Goal: Complete application form: Complete application form

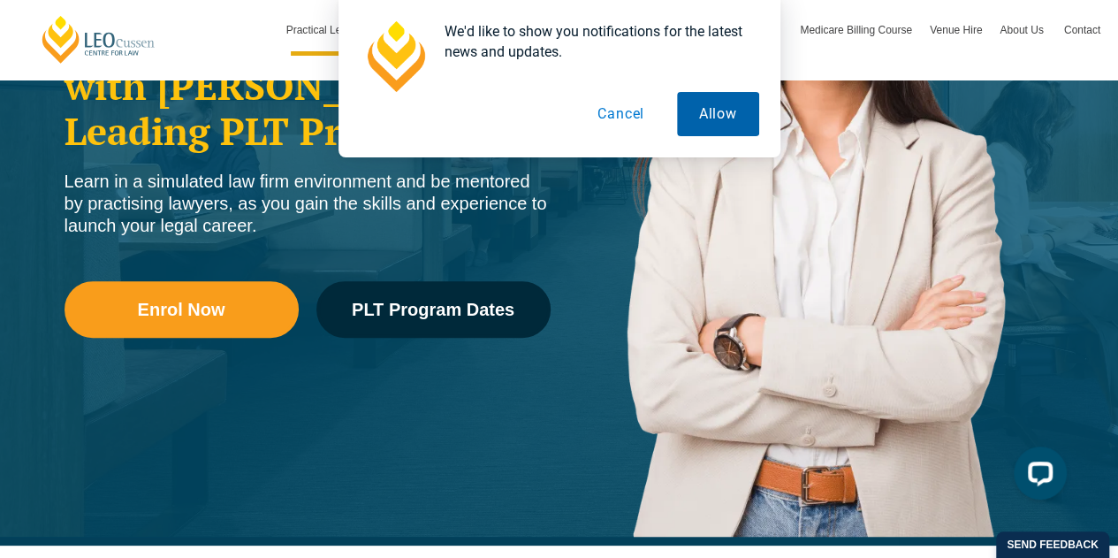
click at [698, 118] on button "Allow" at bounding box center [718, 114] width 82 height 44
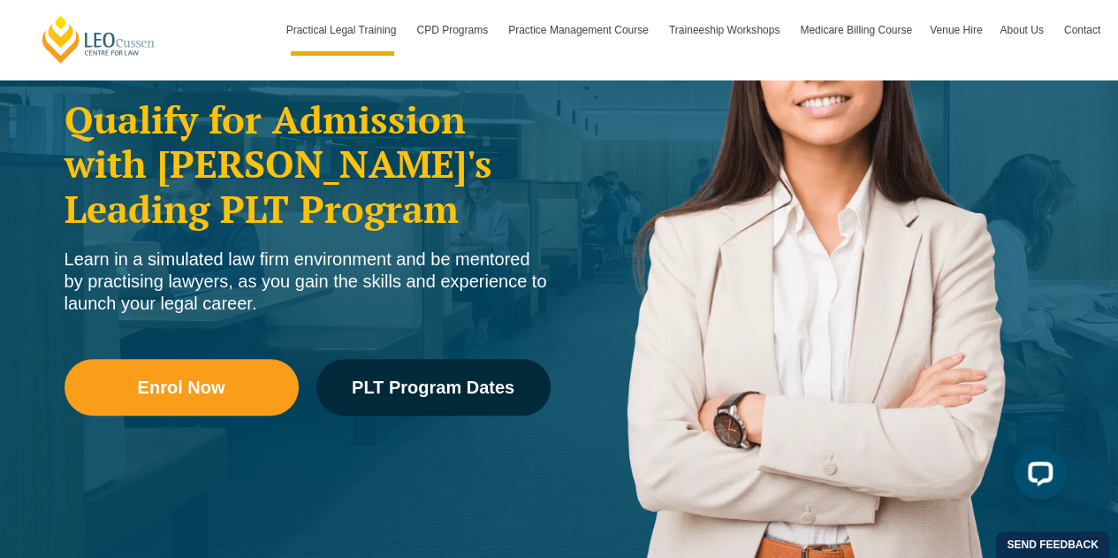
scroll to position [353, 0]
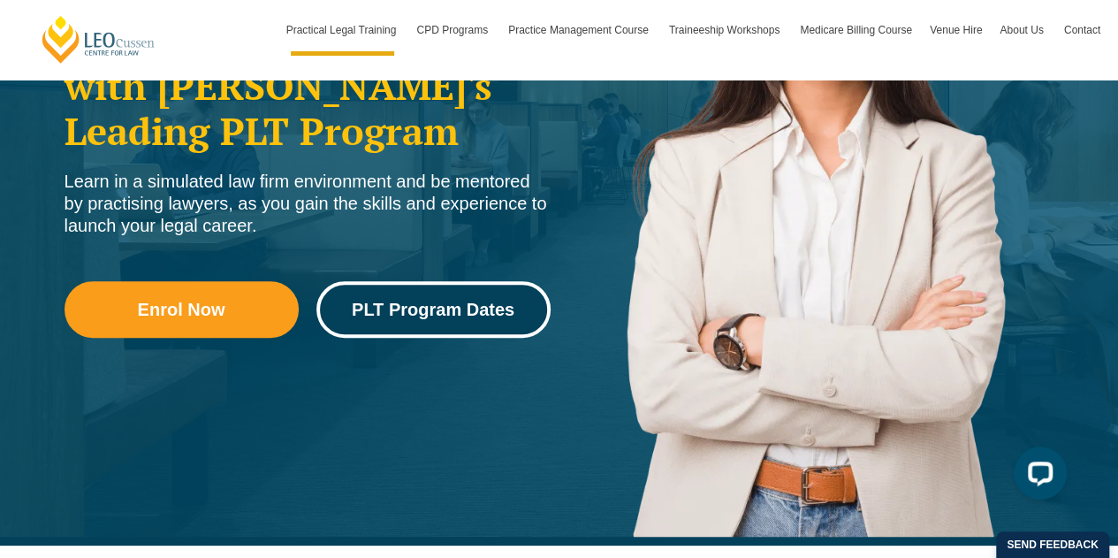
click at [439, 301] on span "PLT Program Dates" at bounding box center [433, 309] width 163 height 18
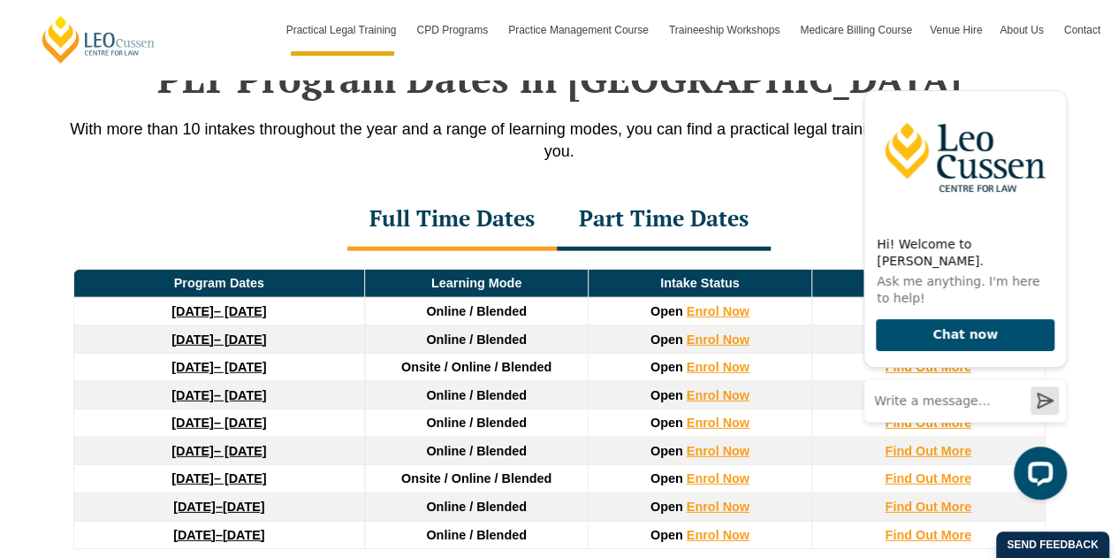
scroll to position [2368, 0]
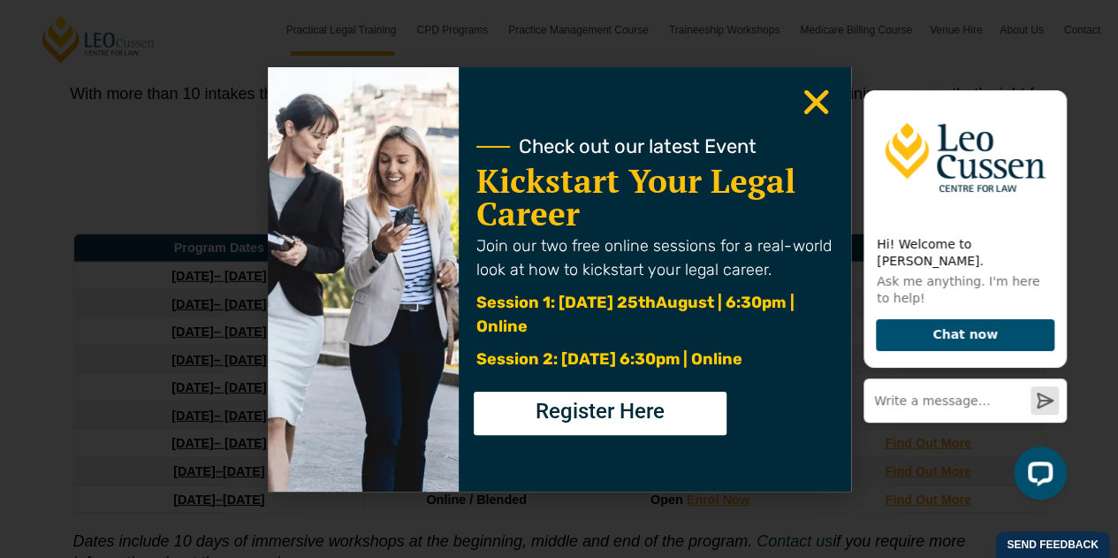
click at [810, 98] on use "Close" at bounding box center [815, 101] width 25 height 25
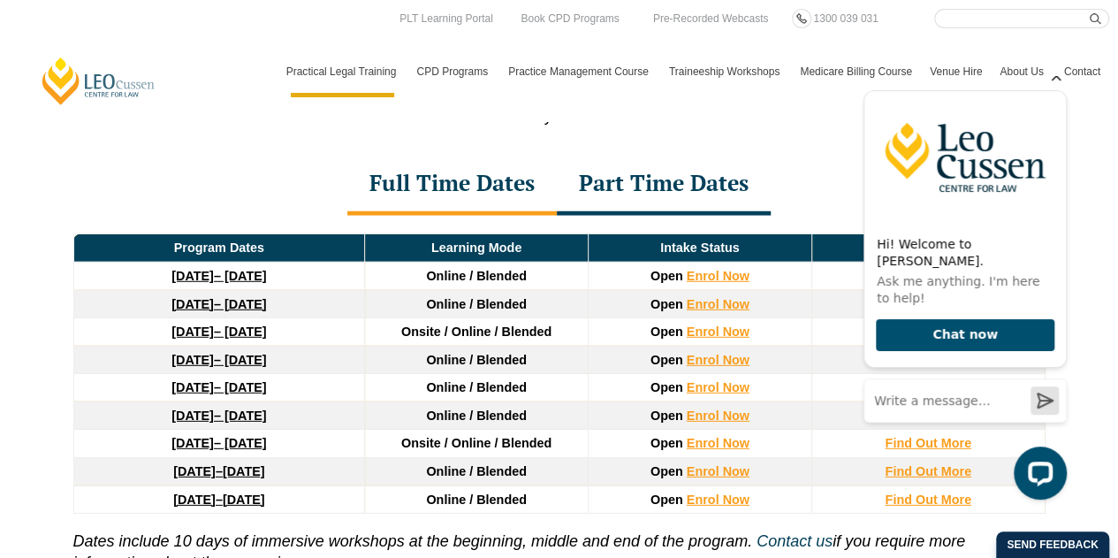
click at [1059, 81] on icon "Hide greeting" at bounding box center [1056, 77] width 10 height 10
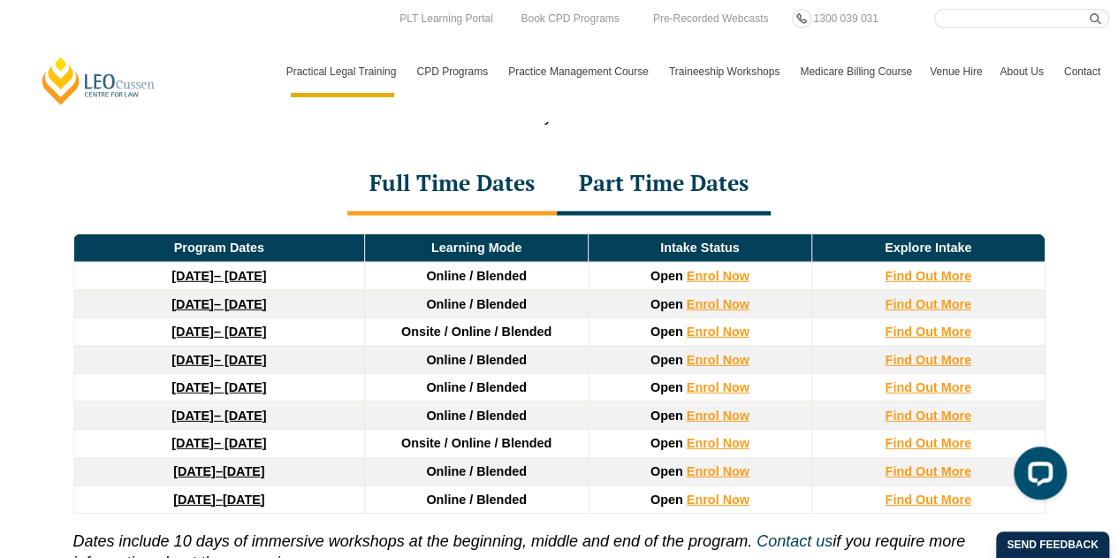
drag, startPoint x: 217, startPoint y: 250, endPoint x: 606, endPoint y: 162, distance: 398.7
click at [606, 162] on div "Part Time Dates" at bounding box center [664, 185] width 214 height 62
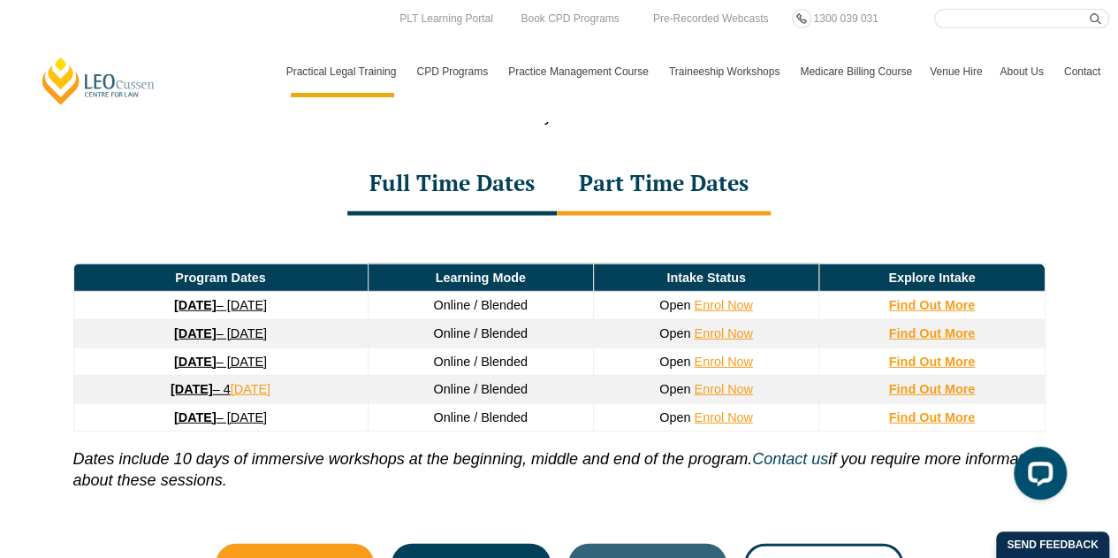
click at [492, 154] on div "Full Time Dates" at bounding box center [451, 185] width 209 height 62
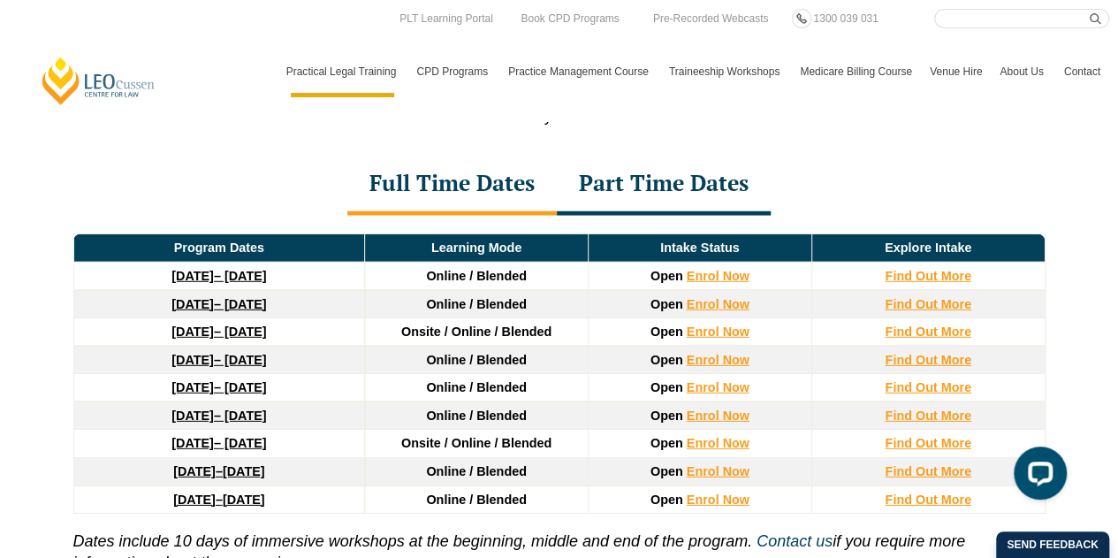
click at [659, 160] on div "Part Time Dates" at bounding box center [664, 185] width 214 height 62
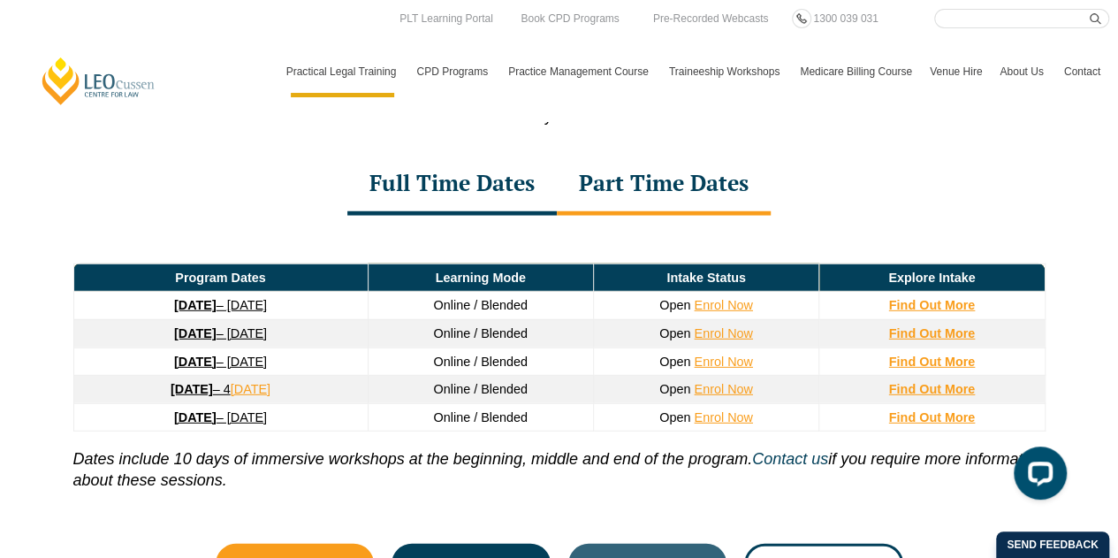
click at [503, 155] on div "Full Time Dates" at bounding box center [451, 185] width 209 height 62
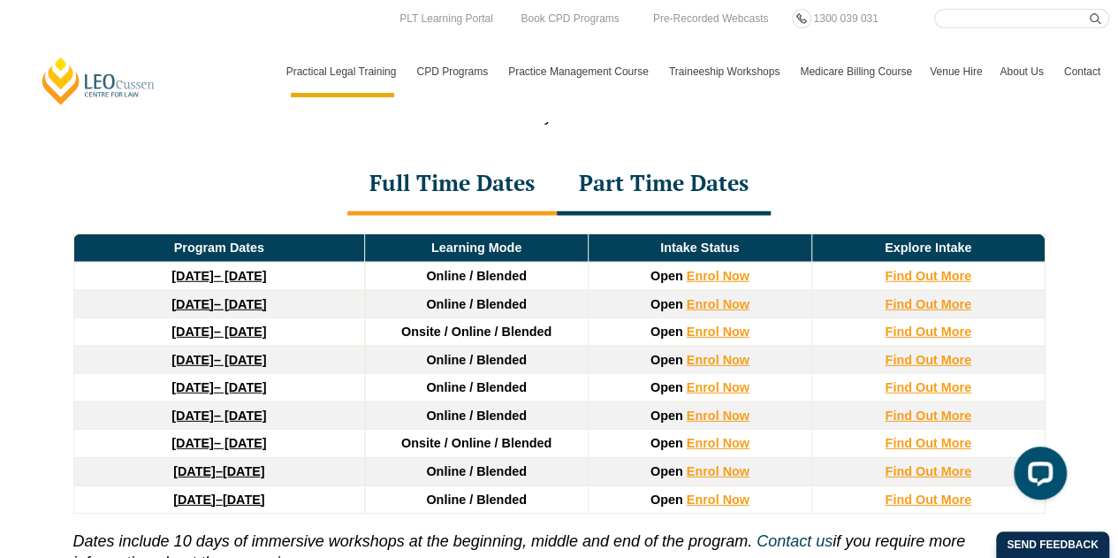
click at [266, 269] on link "22 September 2025 – 20 February 2026" at bounding box center [218, 276] width 95 height 14
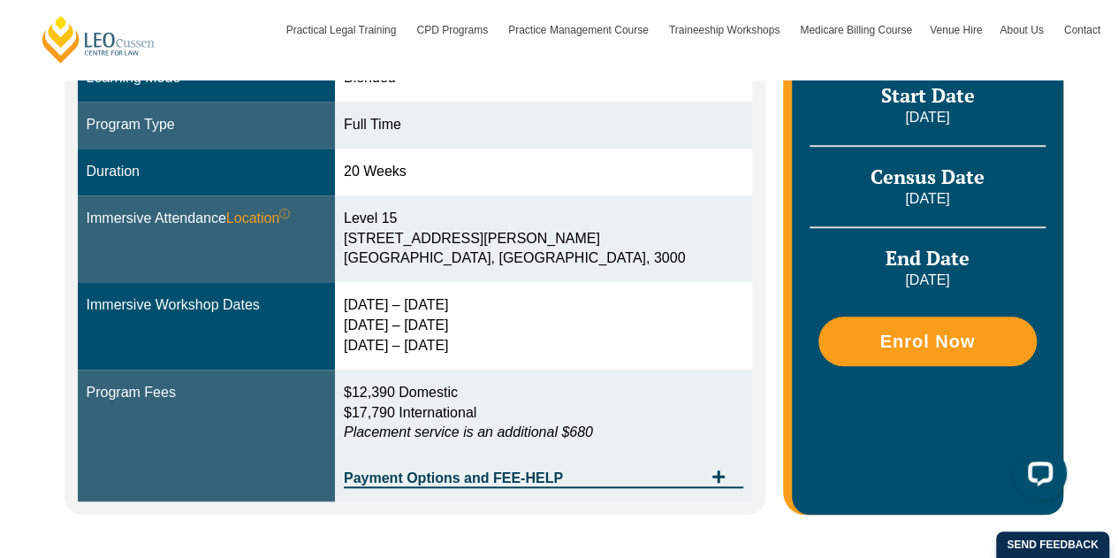
scroll to position [619, 0]
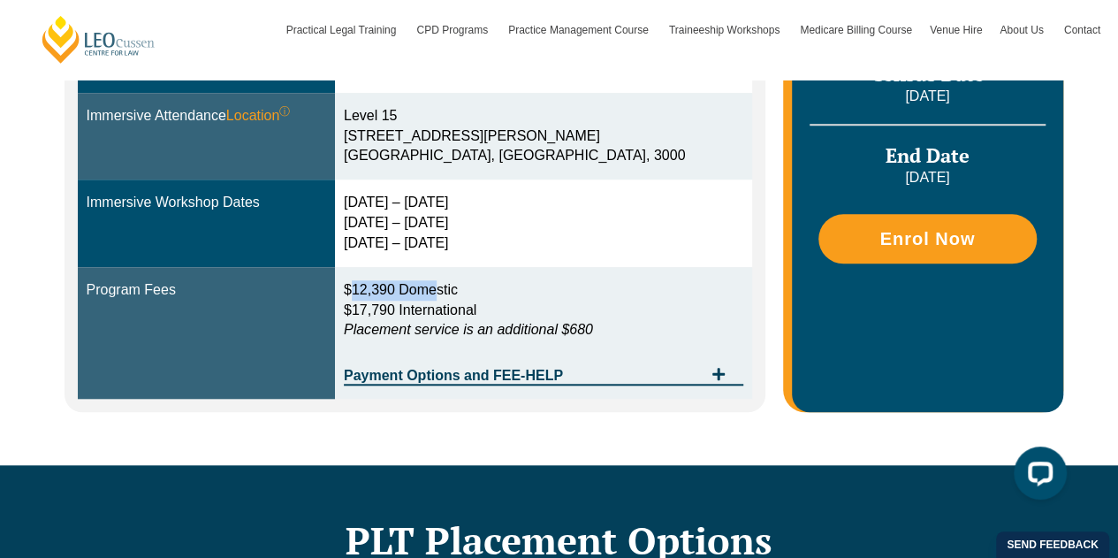
drag, startPoint x: 400, startPoint y: 292, endPoint x: 486, endPoint y: 292, distance: 85.7
click at [458, 292] on span "$12,390 Domestic" at bounding box center [401, 289] width 114 height 15
click at [601, 273] on td "$12,390 Domestic $17,790 International Placement service is an additional $680 …" at bounding box center [543, 333] width 417 height 133
drag, startPoint x: 527, startPoint y: 318, endPoint x: 653, endPoint y: 328, distance: 126.7
click at [653, 328] on p "$12,390 Domestic $17,790 International Placement service is an additional $680" at bounding box center [543, 310] width 399 height 61
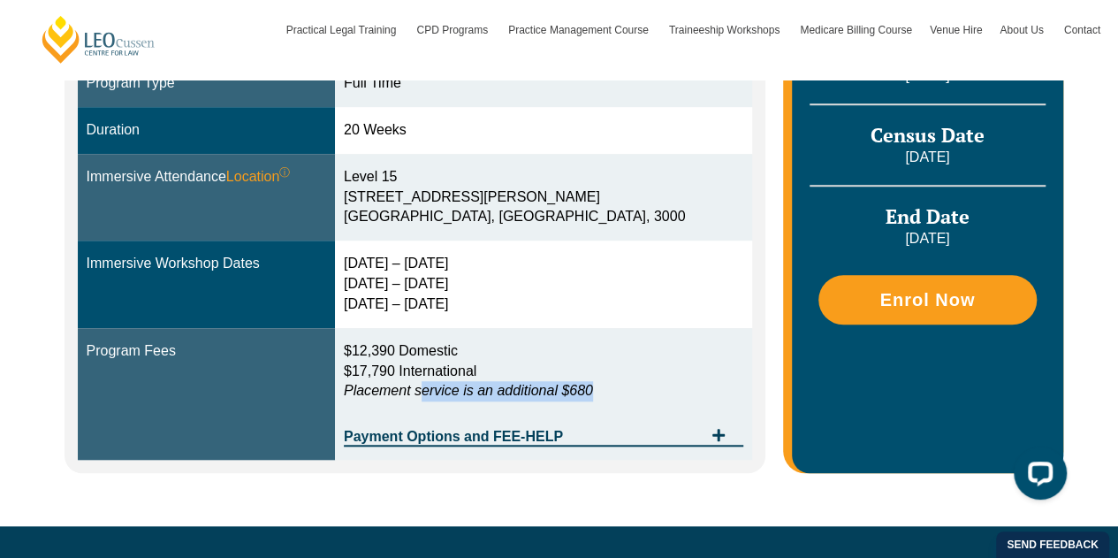
scroll to position [530, 0]
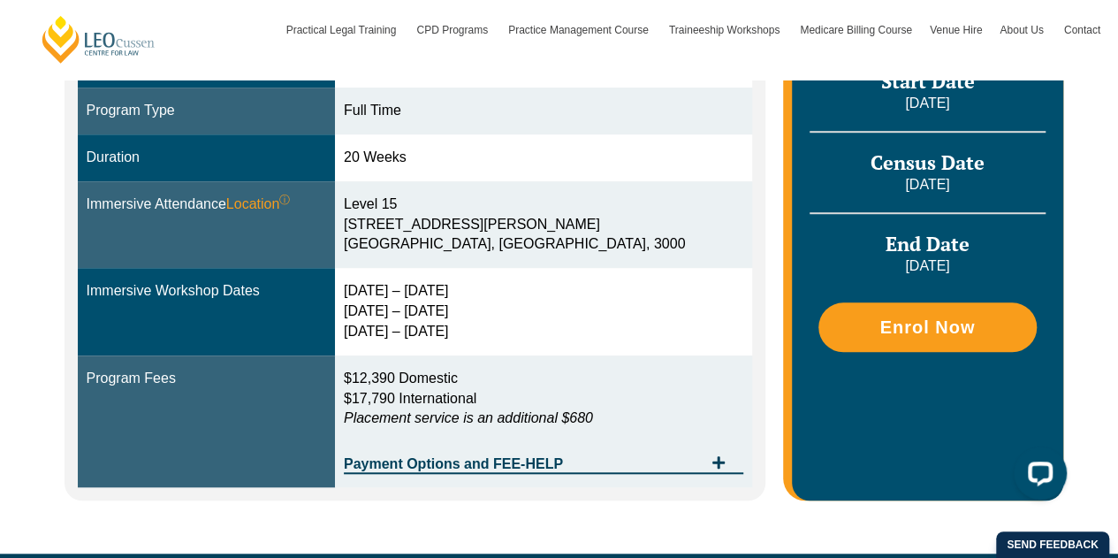
click at [467, 281] on div "29 Sep – 2 Oct 2025 9 – 11 Dec 2025 10 – 12 Feb 2026" at bounding box center [543, 311] width 399 height 61
click at [615, 325] on div "29 Sep – 2 Oct 2025 9 – 11 Dec 2025 10 – 12 Feb 2026" at bounding box center [543, 311] width 399 height 61
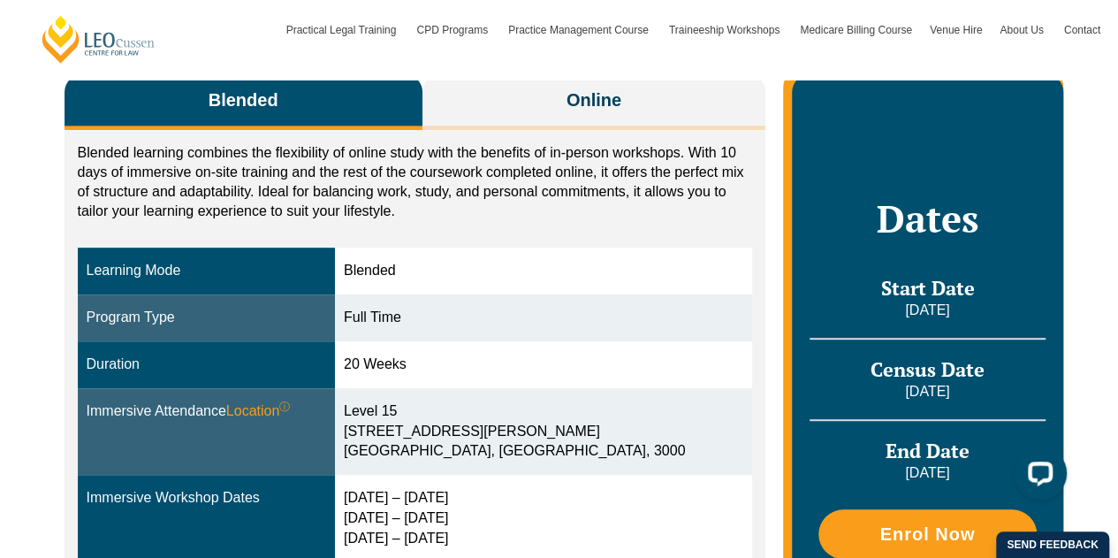
scroll to position [265, 0]
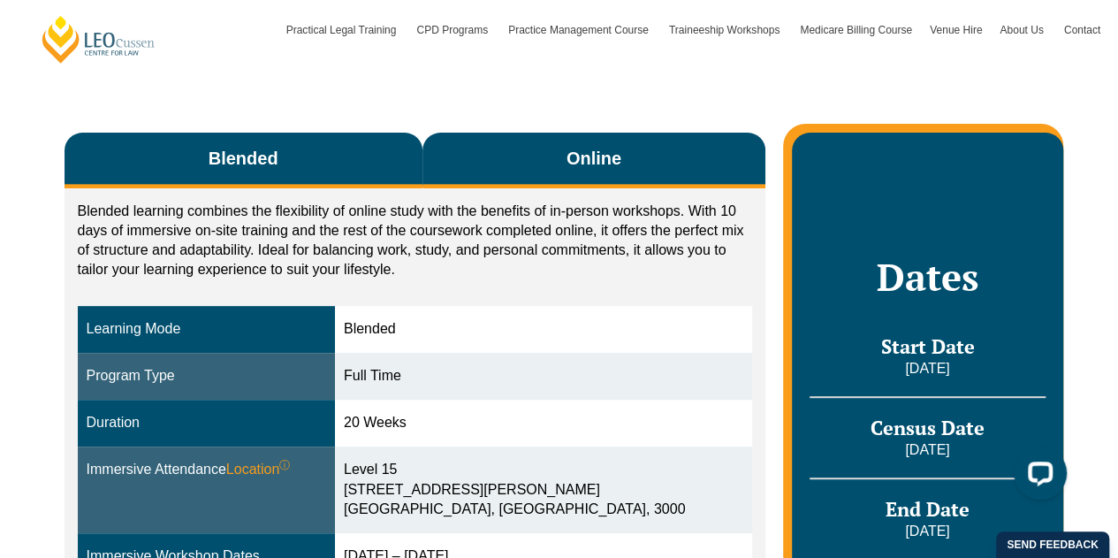
click at [498, 153] on button "Online" at bounding box center [594, 161] width 344 height 56
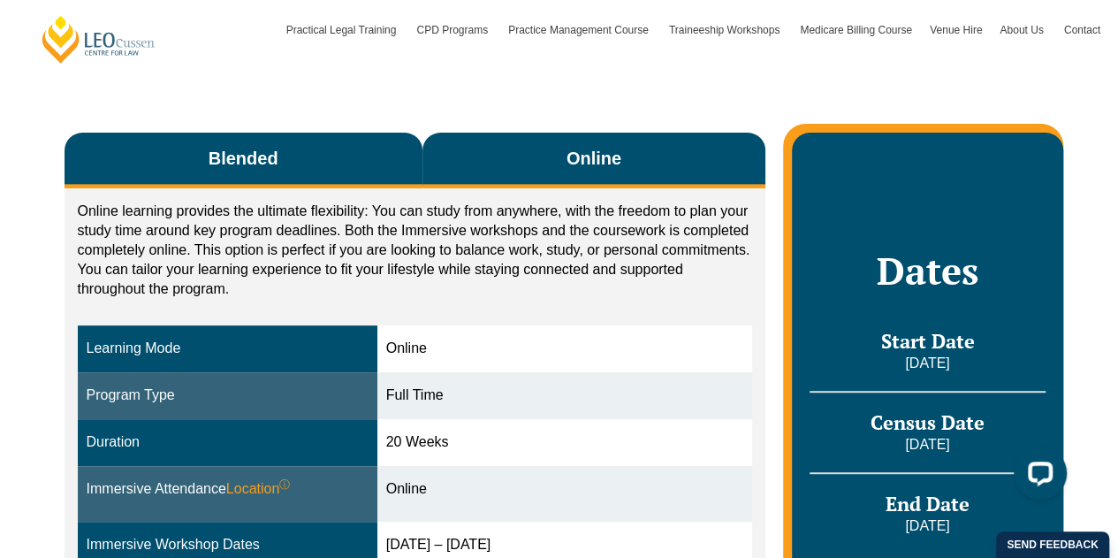
click at [368, 163] on button "Blended" at bounding box center [244, 161] width 358 height 56
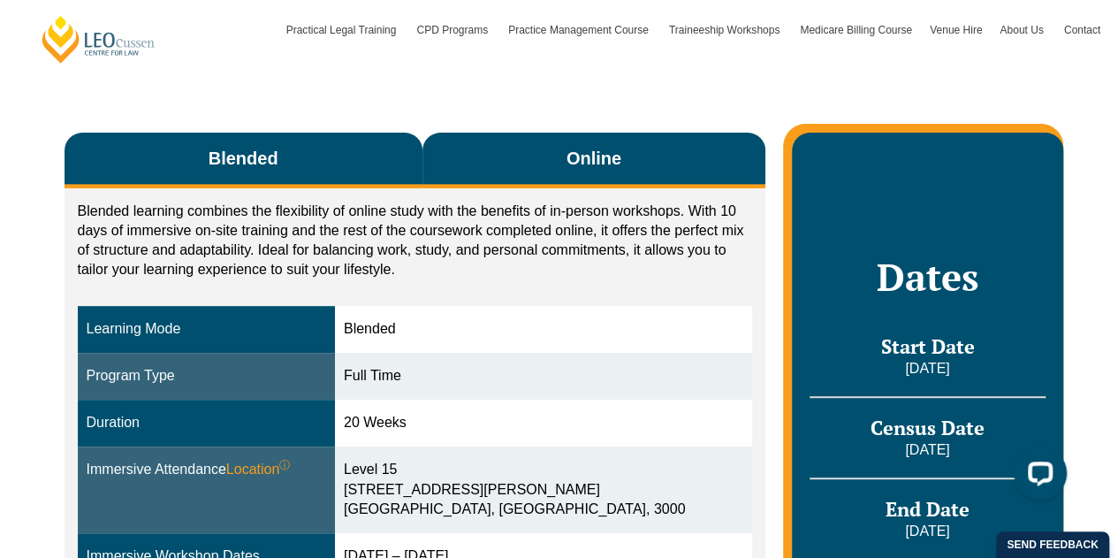
click at [481, 169] on button "Online" at bounding box center [594, 161] width 344 height 56
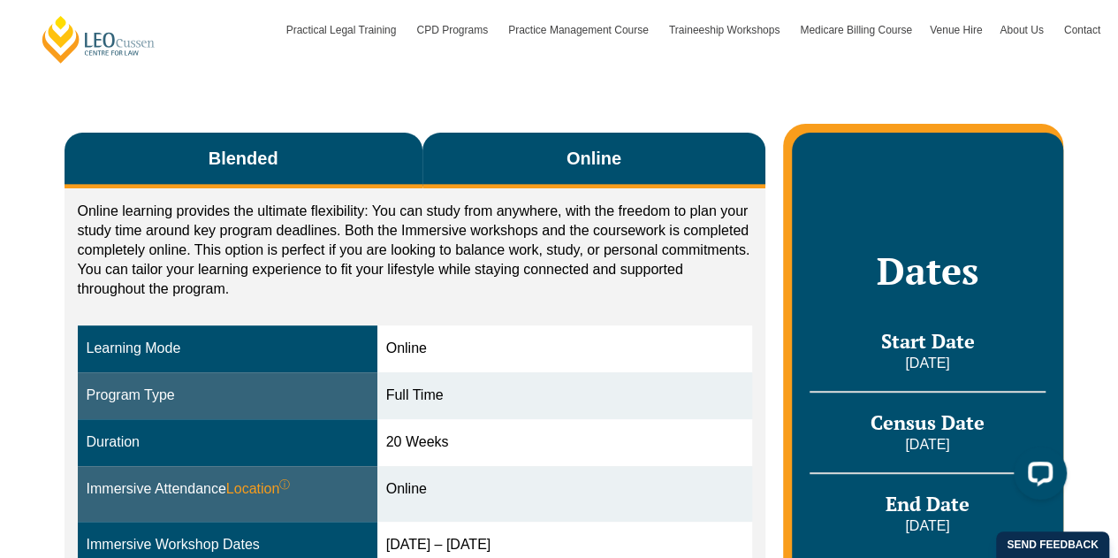
click at [380, 160] on button "Blended" at bounding box center [244, 161] width 358 height 56
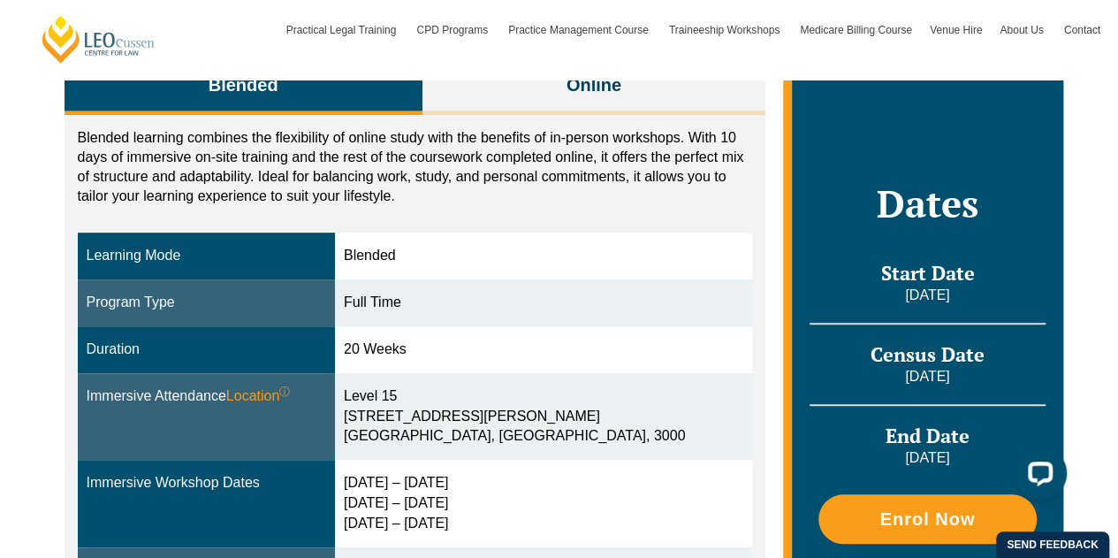
scroll to position [442, 0]
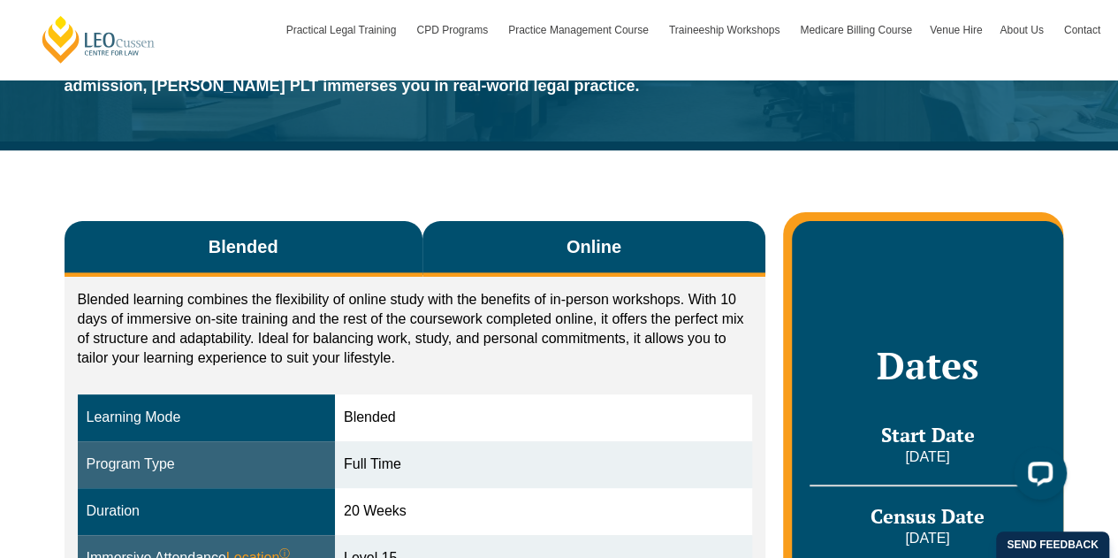
click at [463, 234] on button "Online" at bounding box center [594, 249] width 344 height 56
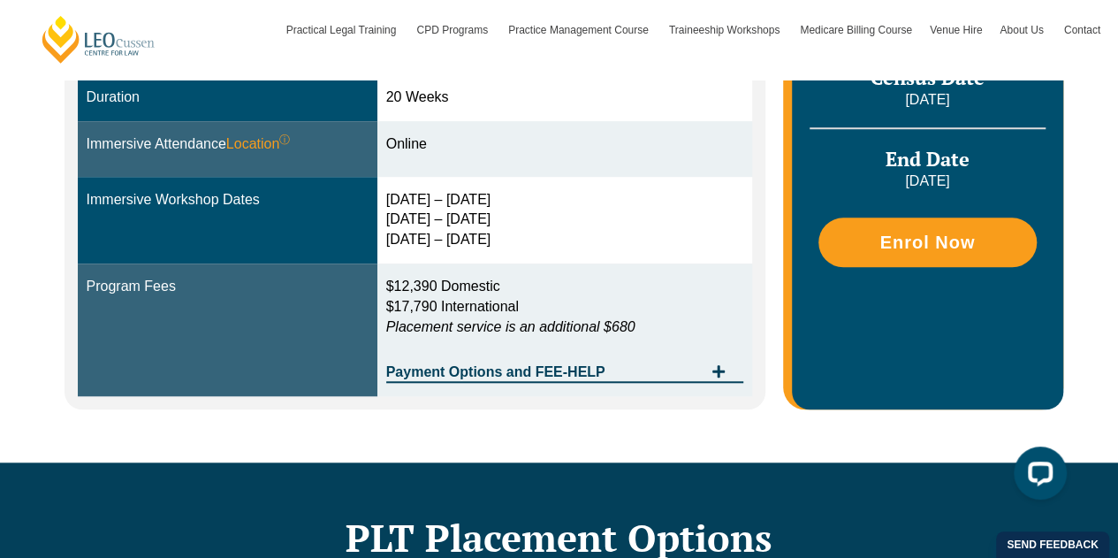
scroll to position [707, 0]
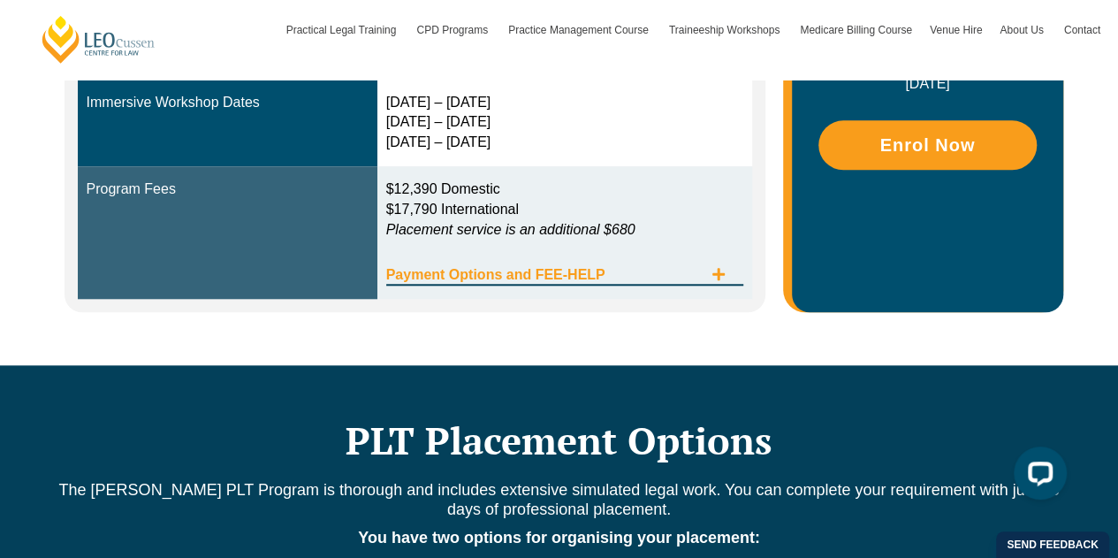
click at [577, 266] on div "Payment Options and FEE-HELP" at bounding box center [565, 267] width 358 height 36
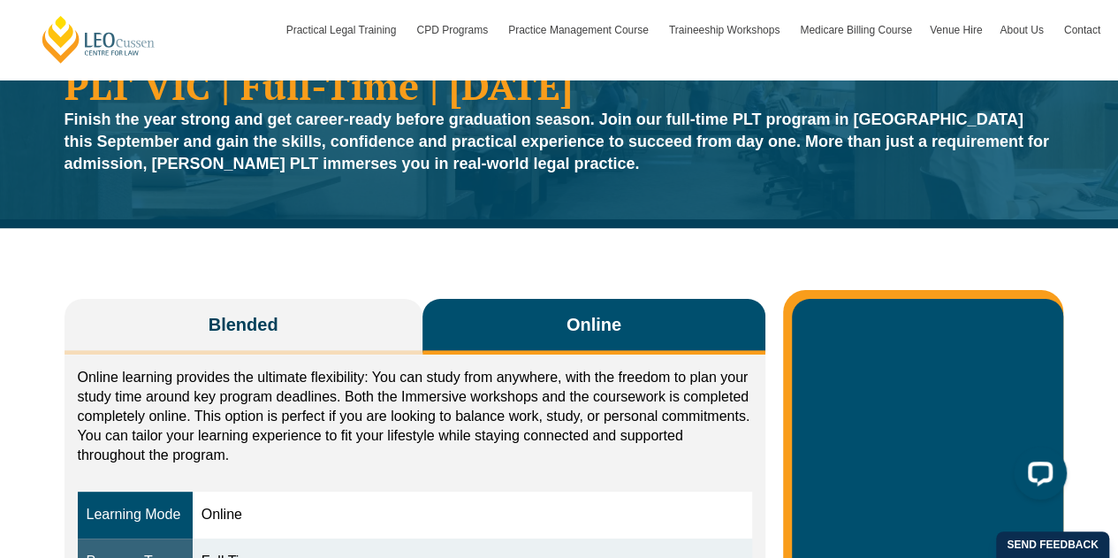
scroll to position [0, 0]
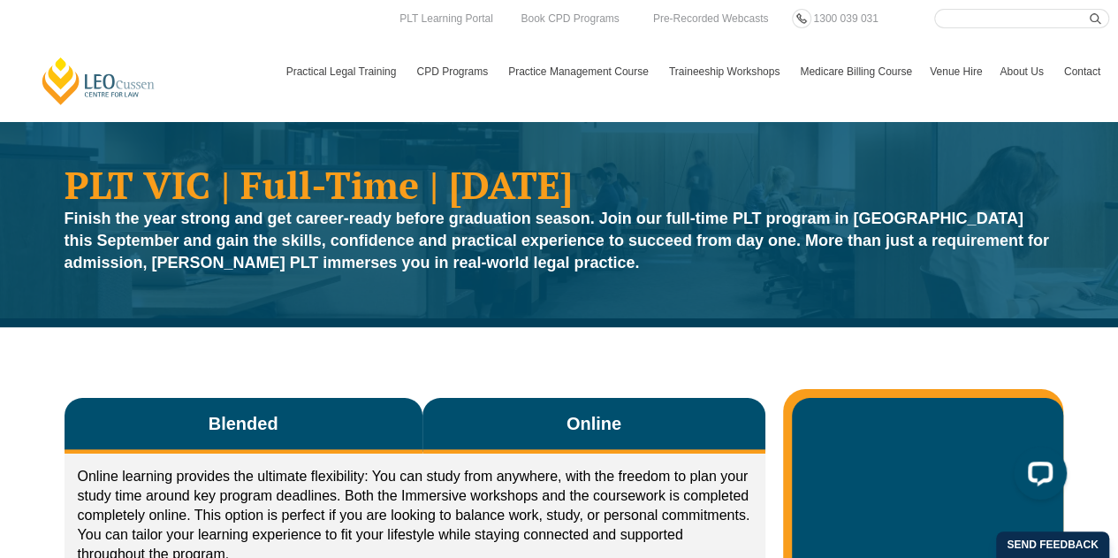
click at [324, 414] on button "Blended" at bounding box center [244, 426] width 358 height 56
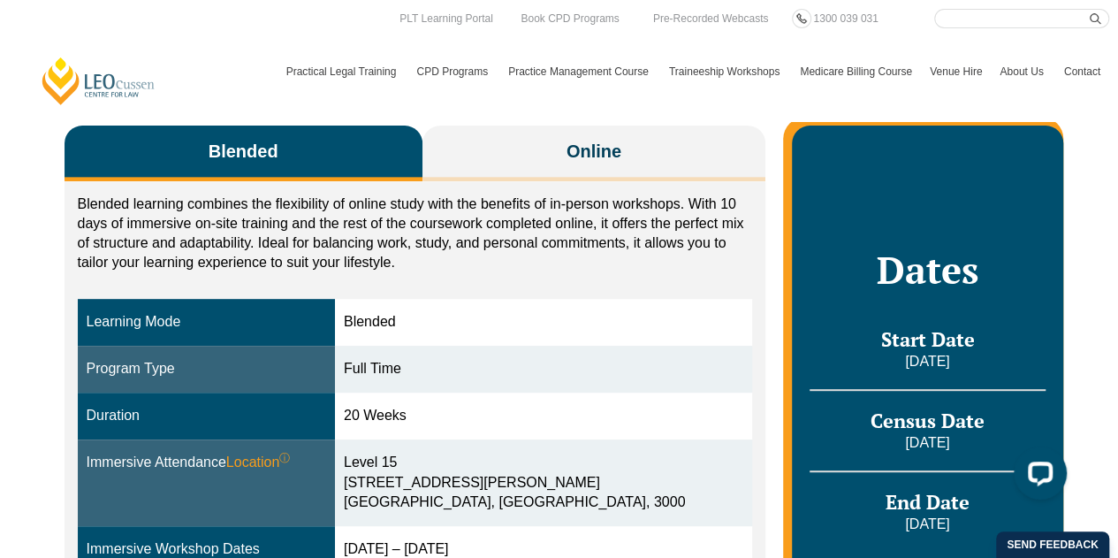
scroll to position [353, 0]
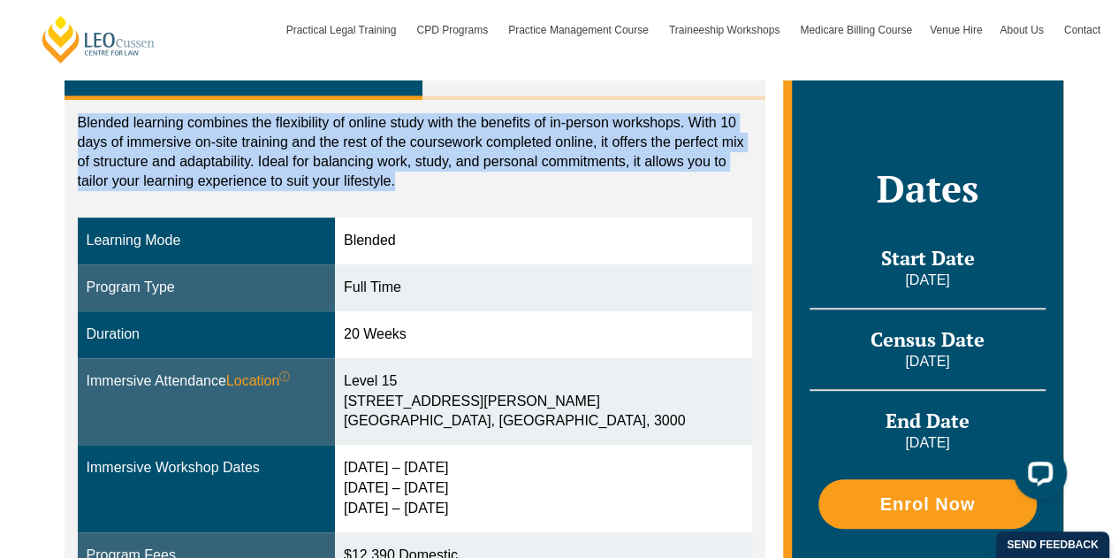
drag, startPoint x: 81, startPoint y: 124, endPoint x: 435, endPoint y: 183, distance: 358.4
click at [429, 184] on p "Blended learning combines the flexibility of online study with the benefits of …" at bounding box center [415, 152] width 675 height 78
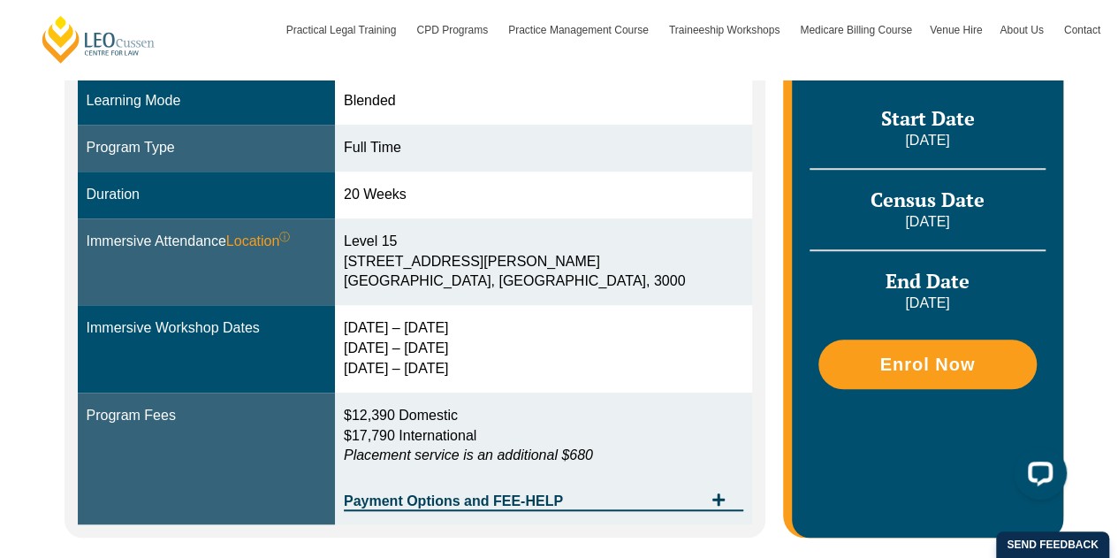
scroll to position [619, 0]
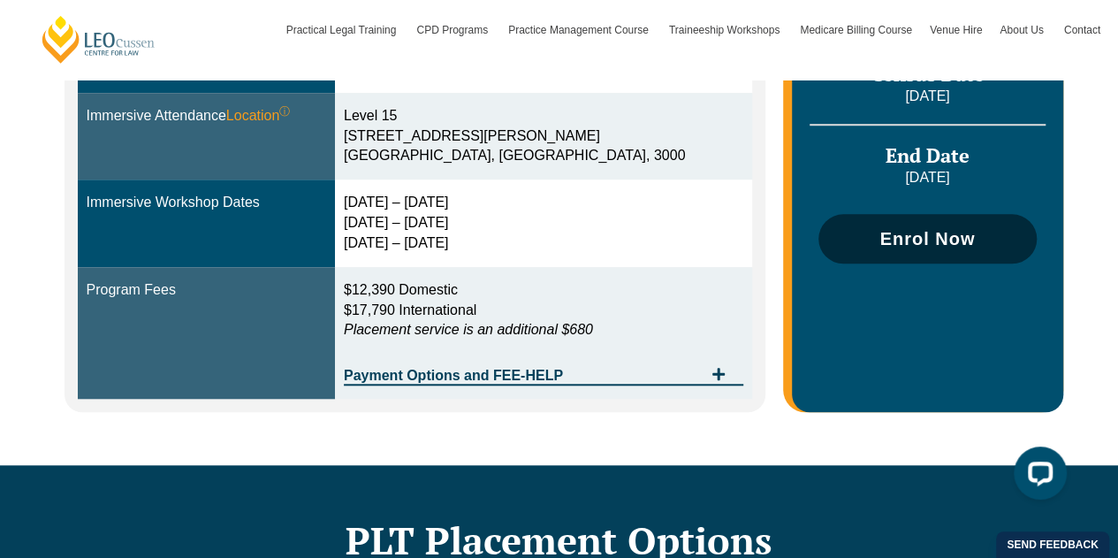
click at [892, 236] on span "Enrol Now" at bounding box center [926, 239] width 95 height 18
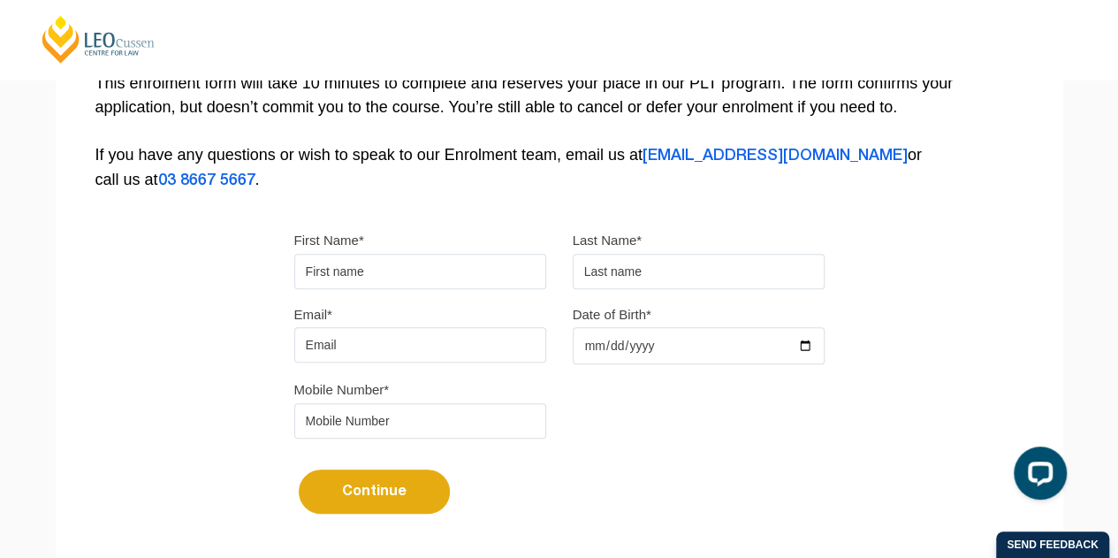
scroll to position [442, 0]
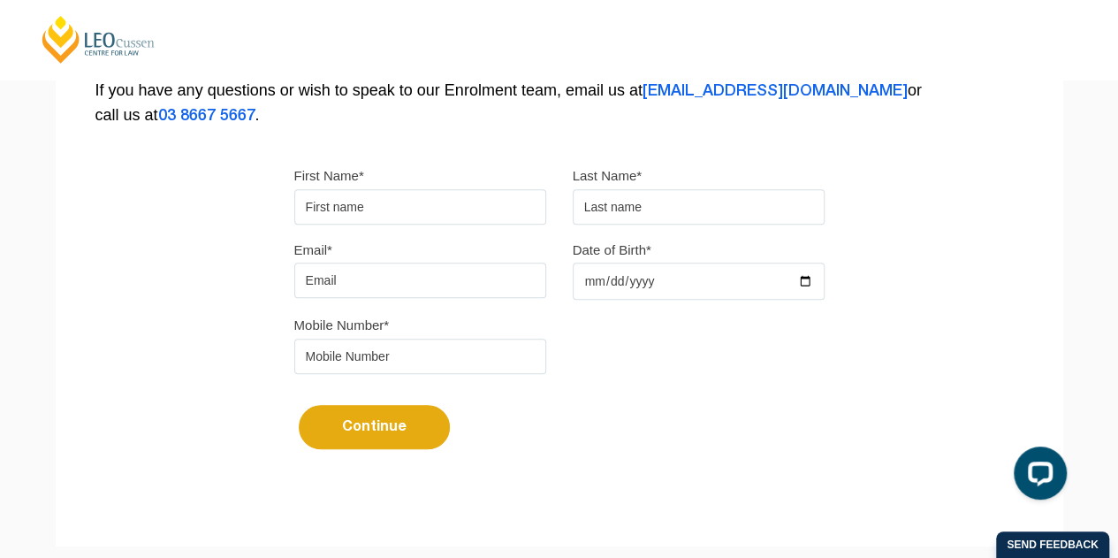
click at [422, 212] on input "First Name*" at bounding box center [420, 206] width 252 height 35
type input "linfeng"
type input "liao"
type input "linfengliao8@gmail.com"
click at [614, 282] on input "Date of Birth*" at bounding box center [699, 280] width 252 height 37
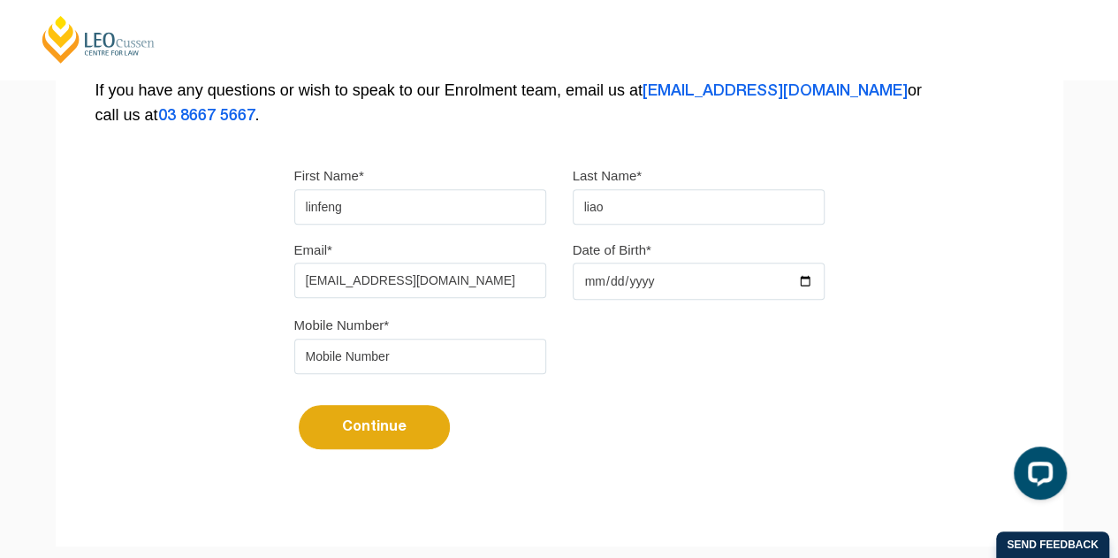
click at [594, 282] on input "Date of Birth*" at bounding box center [699, 280] width 252 height 37
click at [820, 284] on input "Date of Birth*" at bounding box center [699, 280] width 252 height 37
click at [808, 280] on input "Date of Birth*" at bounding box center [699, 280] width 252 height 37
click at [596, 284] on input "Date of Birth*" at bounding box center [699, 280] width 252 height 37
type input "1987-05-29"
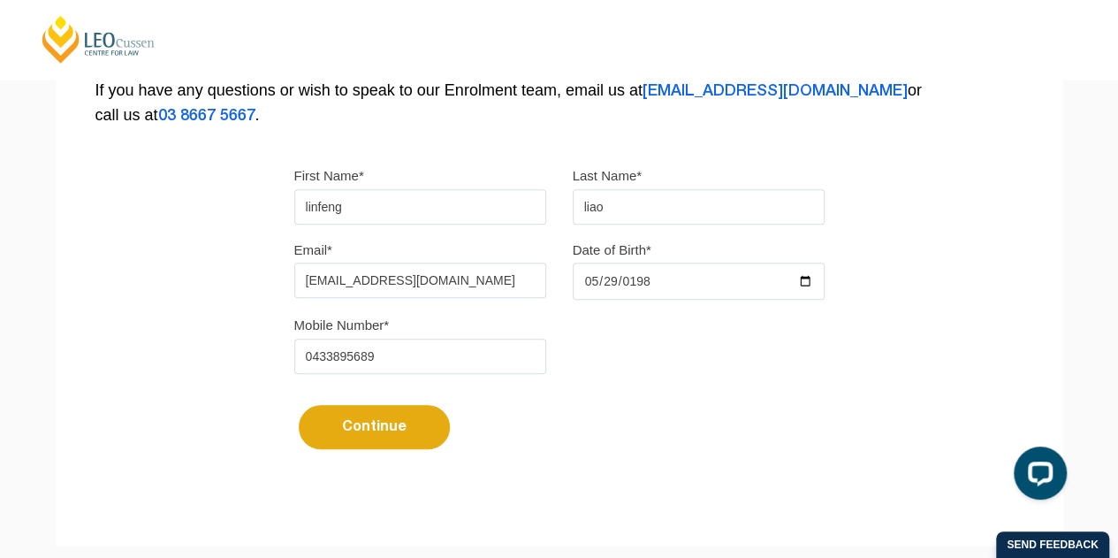
type input "0433895689"
click at [427, 421] on button "Continue" at bounding box center [374, 427] width 151 height 44
select select
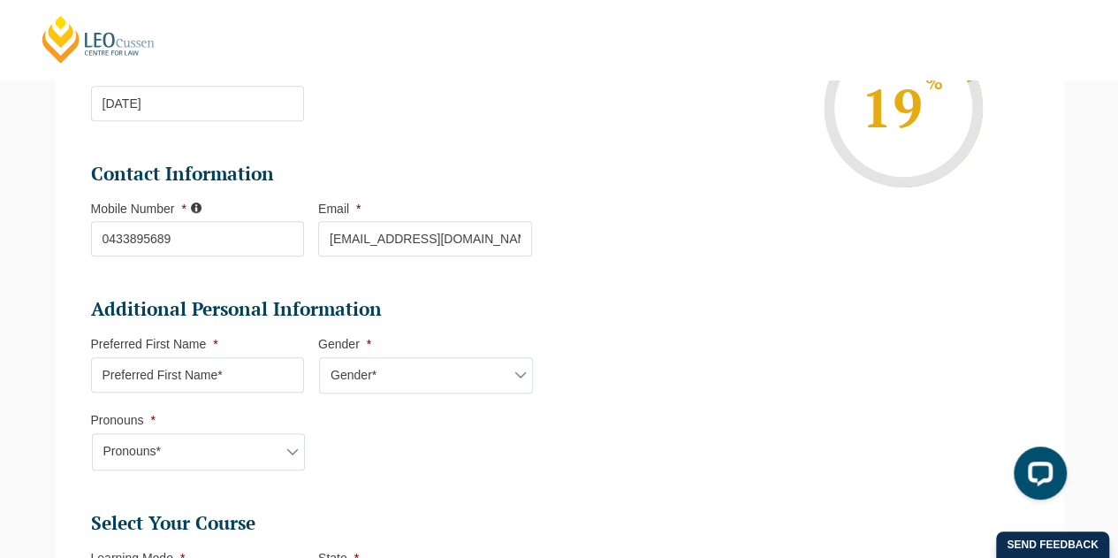
scroll to position [506, 0]
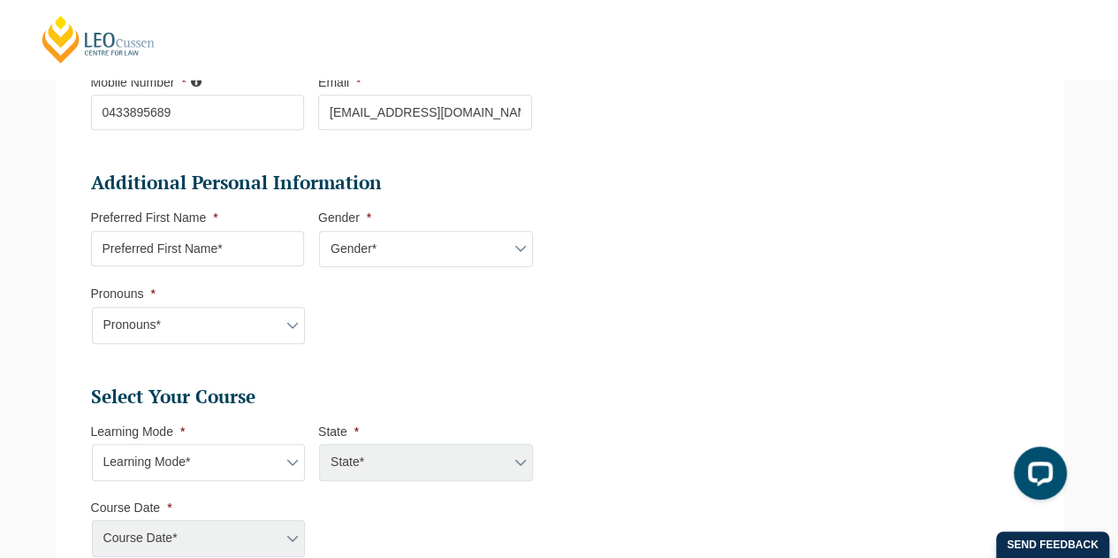
click at [283, 239] on input "Preferred First Name *" at bounding box center [198, 248] width 214 height 35
type input "Michael"
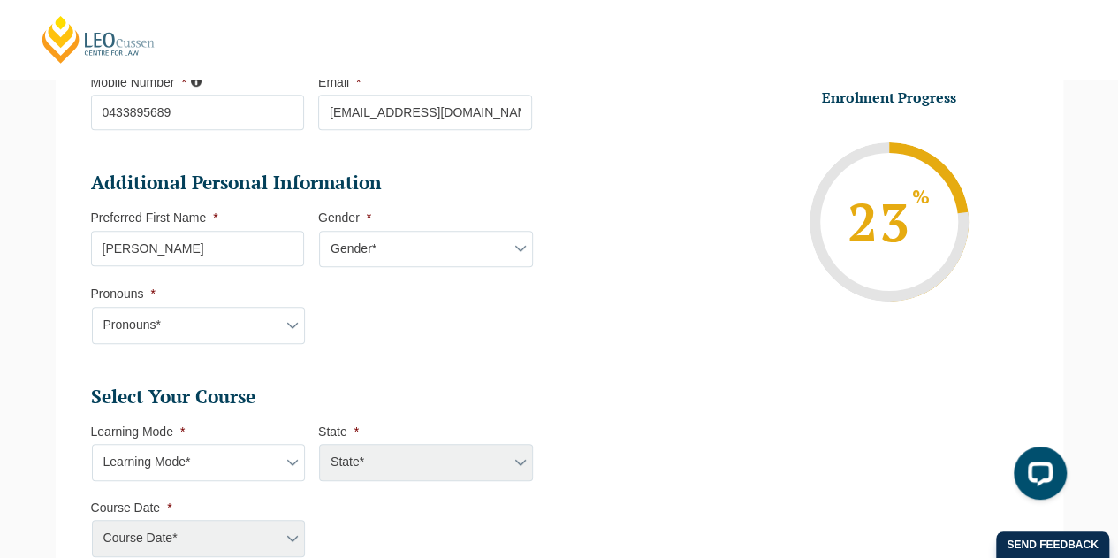
click at [384, 253] on select "Gender* Male Female Nonbinary Intersex Prefer not to disclose Other" at bounding box center [426, 249] width 214 height 37
select select "Male"
click at [319, 231] on select "Gender* Male Female Nonbinary Intersex Prefer not to disclose Other" at bounding box center [426, 249] width 214 height 37
click at [269, 322] on select "Pronouns* She/Her/Hers He/Him/His They/Them/Theirs Other Prefer not to disclose" at bounding box center [199, 325] width 214 height 37
select select "He/Him/His"
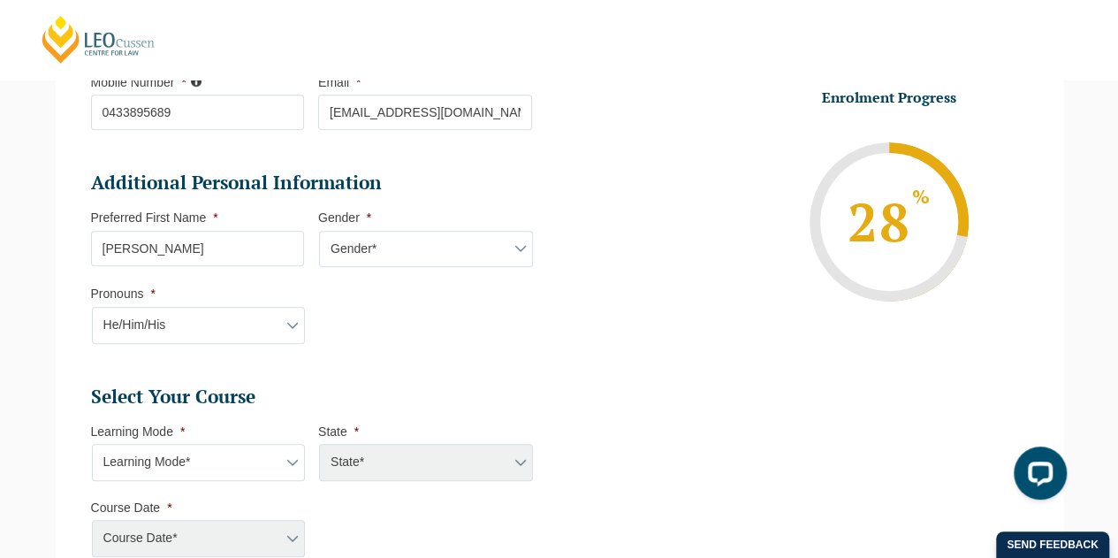
click at [92, 307] on select "Pronouns* She/Her/Hers He/Him/His They/Them/Theirs Other Prefer not to disclose" at bounding box center [199, 325] width 214 height 37
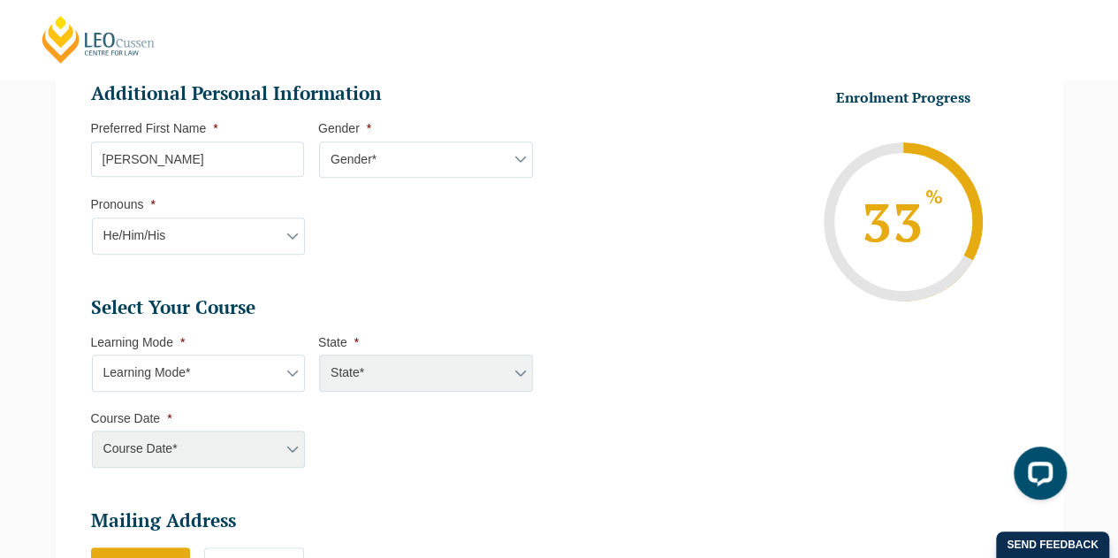
scroll to position [683, 0]
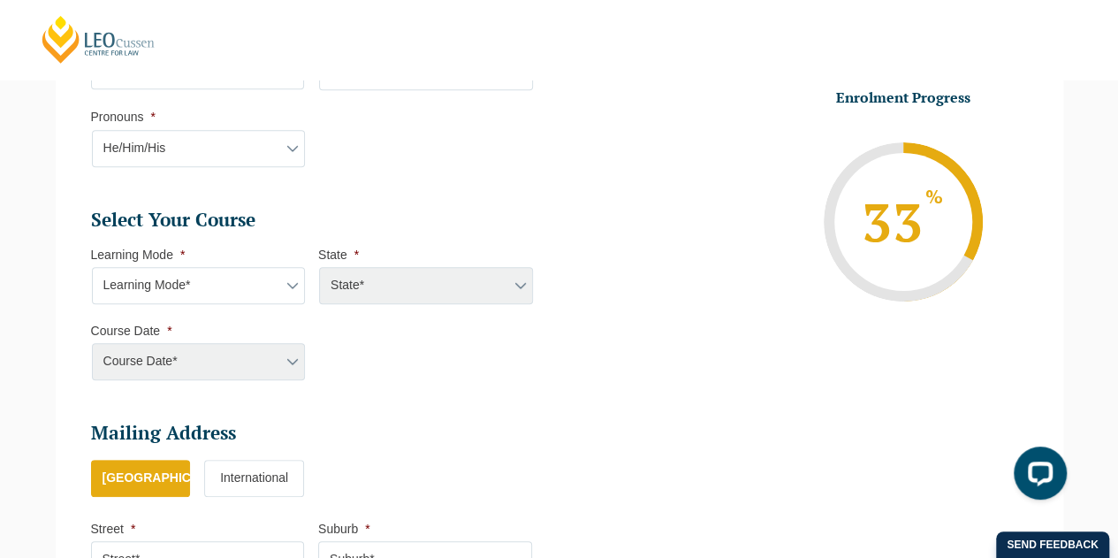
click at [281, 277] on select "Learning Mode* Online Full Time Learning Online Part Time Learning Blended Full…" at bounding box center [199, 285] width 214 height 37
select select "Onsite Full Time Learning"
click at [92, 267] on select "Learning Mode* Online Full Time Learning Online Part Time Learning Blended Full…" at bounding box center [199, 285] width 214 height 37
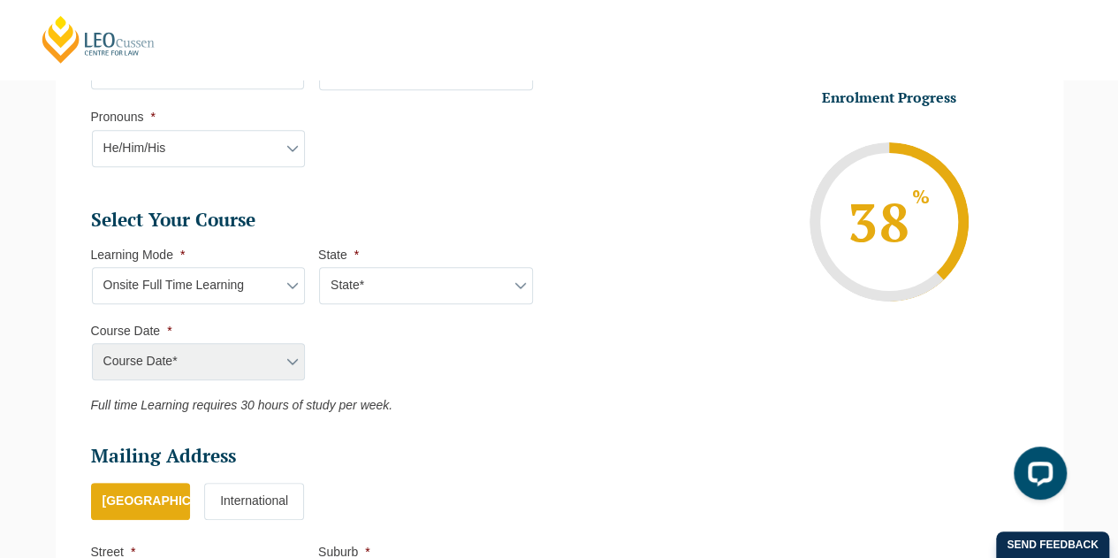
click at [396, 277] on select "State* VIC" at bounding box center [426, 285] width 214 height 37
select select "VIC"
click at [319, 267] on select "State* VIC" at bounding box center [426, 285] width 214 height 37
click at [285, 347] on select "Course Date* January 2026 (27-Jan-2026 to 12-Jun-2026) August 2026 (03-Aug-2026…" at bounding box center [199, 361] width 214 height 37
click at [263, 292] on select "Learning Mode* Online Full Time Learning Online Part Time Learning Blended Full…" at bounding box center [199, 285] width 214 height 37
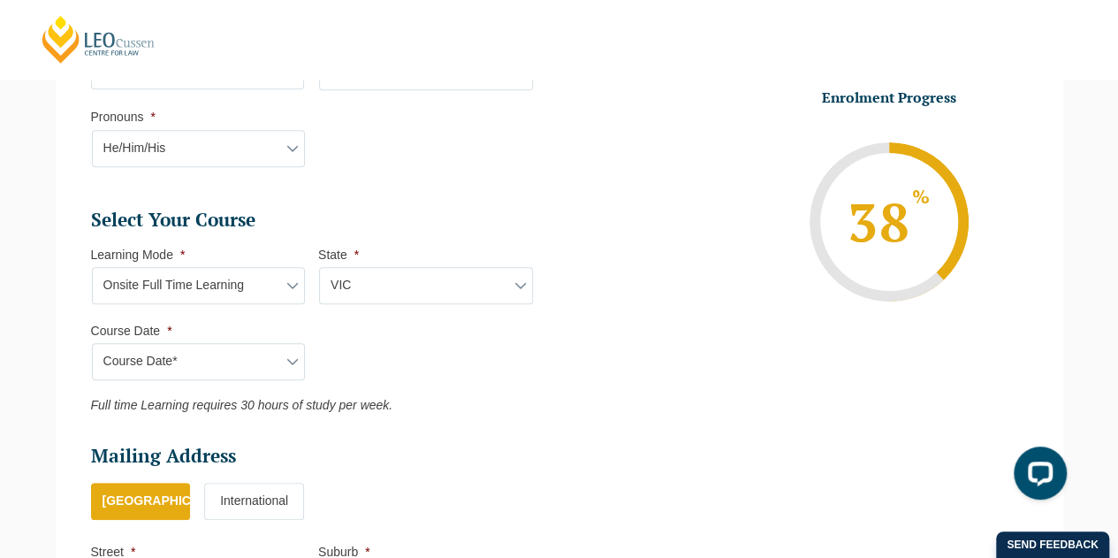
select select "Blended Full Time Learning"
click at [92, 267] on select "Learning Mode* Online Full Time Learning Online Part Time Learning Blended Full…" at bounding box center [199, 285] width 214 height 37
select select
click at [375, 358] on ul "Select Your Course This field is hidden when viewing the form Only for Flinder …" at bounding box center [318, 310] width 455 height 205
click at [292, 354] on div "Course Date* January 2026 (27-Jan-2026 to 12-Jun-2026) August 2026 (03-Aug-2026…" at bounding box center [198, 361] width 214 height 37
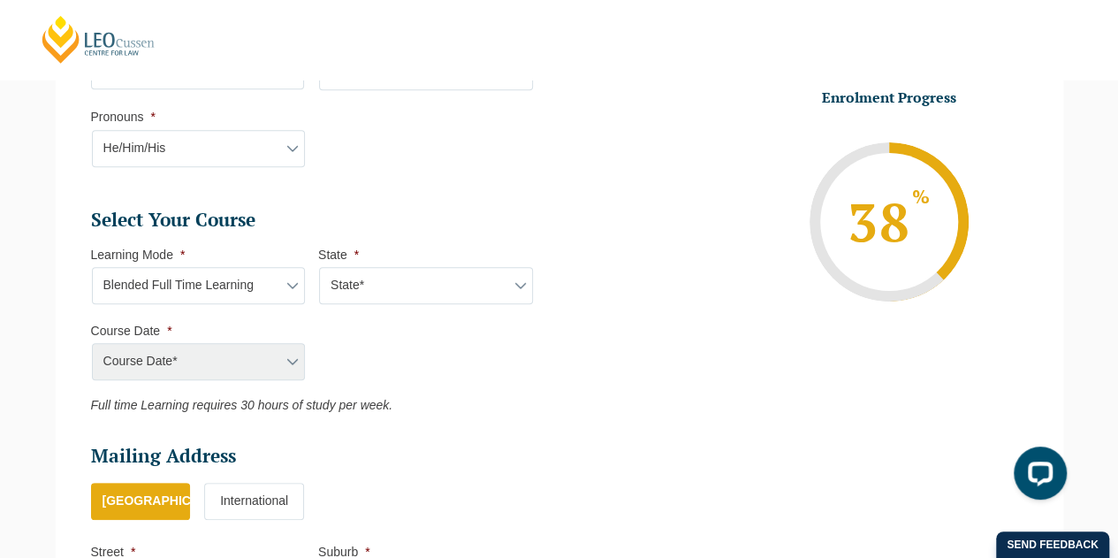
click at [300, 284] on select "Learning Mode* Online Full Time Learning Online Part Time Learning Blended Full…" at bounding box center [199, 285] width 214 height 37
click at [92, 267] on select "Learning Mode* Online Full Time Learning Online Part Time Learning Blended Full…" at bounding box center [199, 285] width 214 height 37
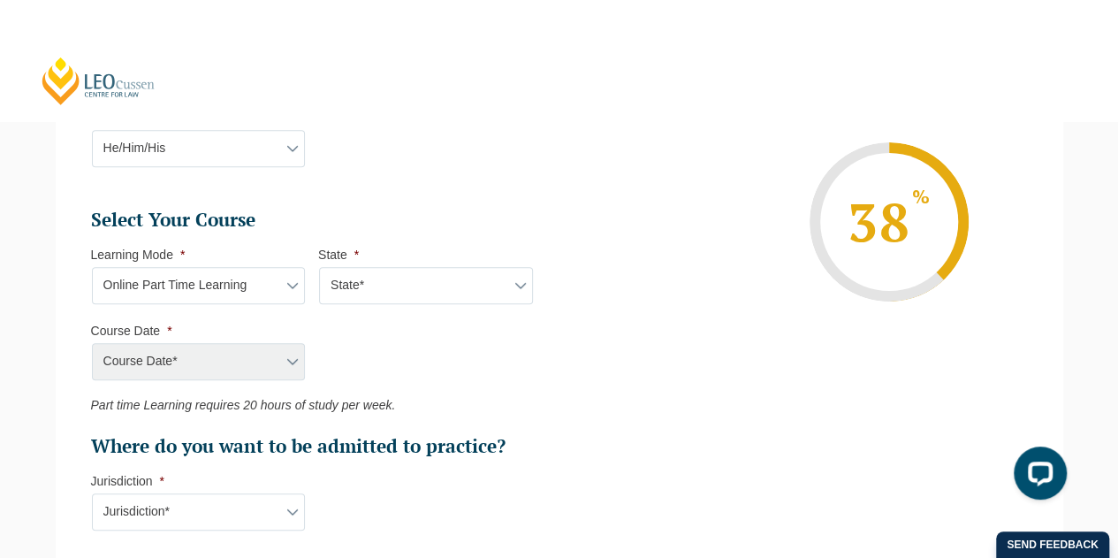
click at [298, 278] on select "Learning Mode* Online Full Time Learning Online Part Time Learning Blended Full…" at bounding box center [199, 285] width 214 height 37
select select "Blended Full Time Learning"
click at [92, 267] on select "Learning Mode* Online Full Time Learning Online Part Time Learning Blended Full…" at bounding box center [199, 285] width 214 height 37
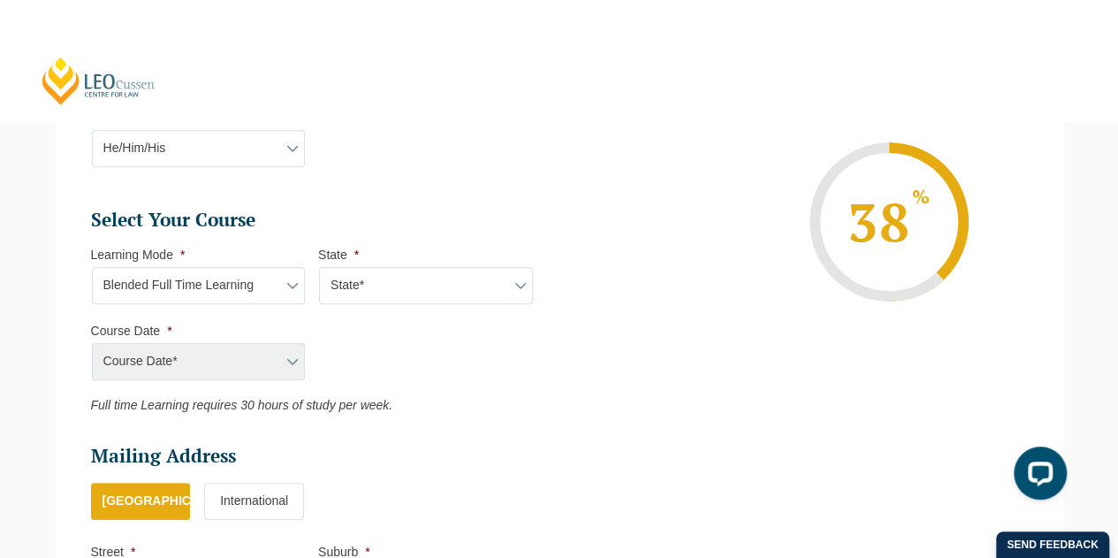
click at [424, 267] on select "State* ACT/NSW QLD SA VIC WA" at bounding box center [426, 285] width 214 height 37
select select "VIC"
click at [319, 267] on select "State* ACT/NSW QLD SA VIC WA" at bounding box center [426, 285] width 214 height 37
click at [295, 368] on select "Course Date* September 2025 (22-Sep-2025 to 20-Feb-2026) December 2025 (08-Dec-…" at bounding box center [199, 361] width 214 height 37
select select "September 2025 (22-Sep-2025 to 20-Feb-2026)"
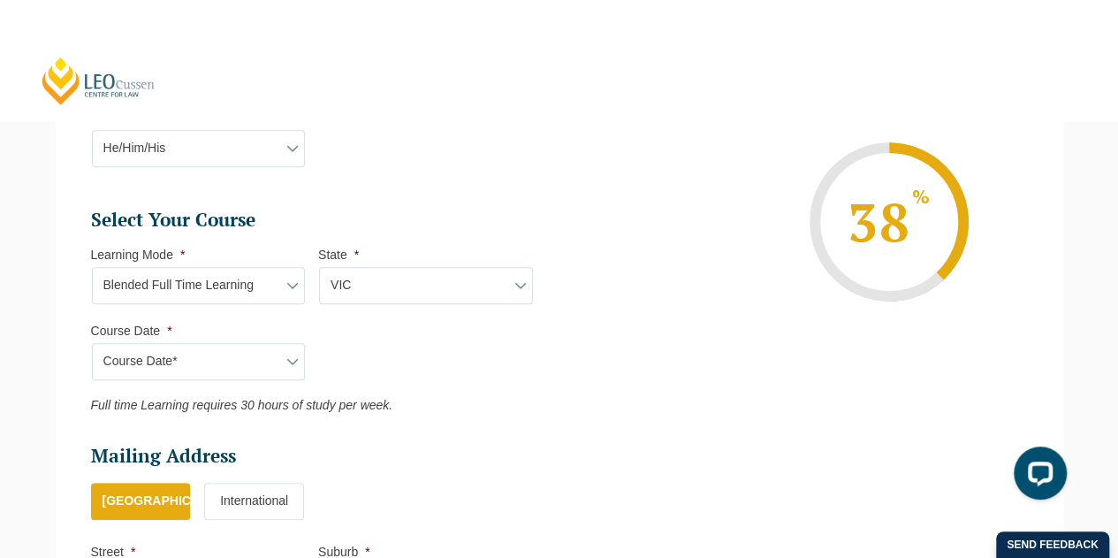
click at [92, 343] on select "Course Date* September 2025 (22-Sep-2025 to 20-Feb-2026) December 2025 (08-Dec-…" at bounding box center [199, 361] width 214 height 37
type input "Intake 10 September 2025 FT"
type input "Practical Legal Training (VIC)"
select select "VIC PLT (SEP) 2025 Full Time Blended"
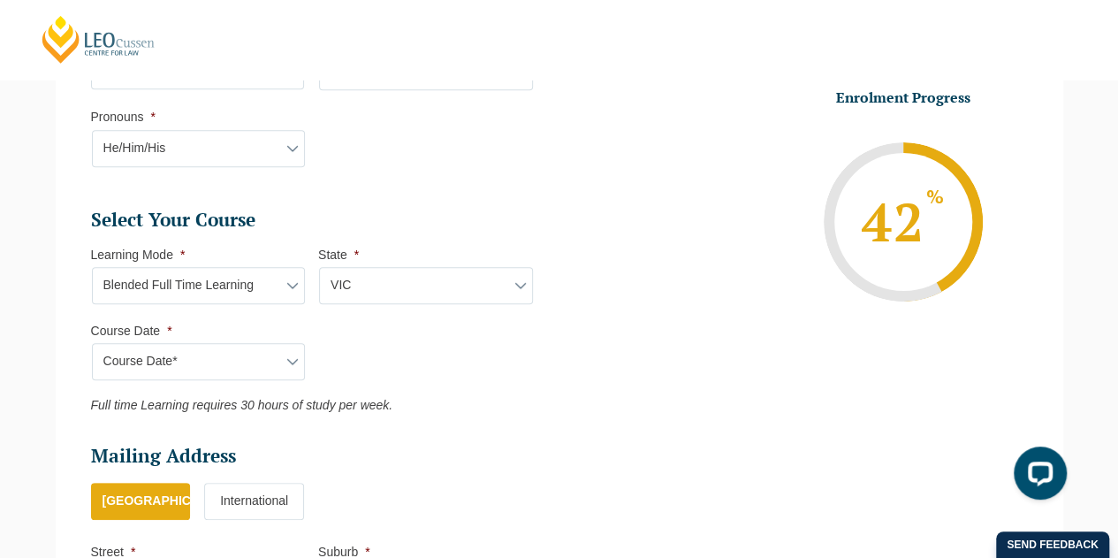
scroll to position [860, 0]
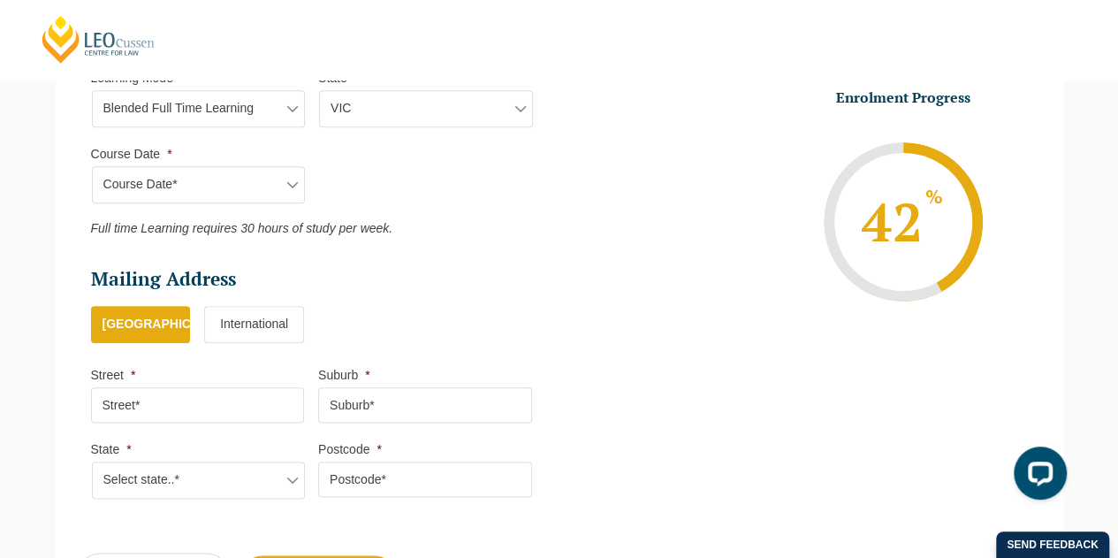
click at [237, 395] on input "Street *" at bounding box center [198, 404] width 214 height 35
type input "18 Copper Cres"
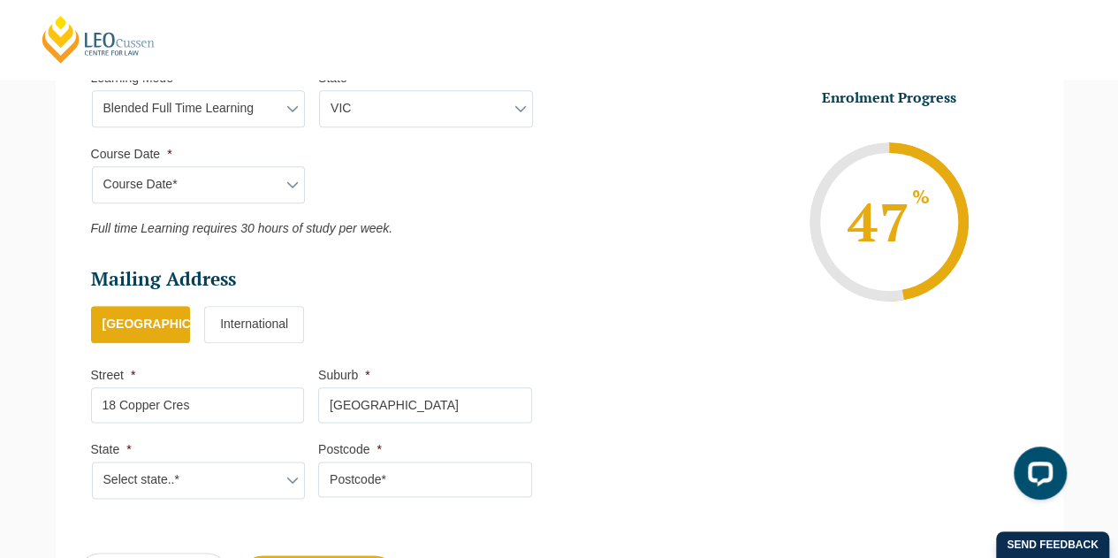
type input "Burwood East"
click at [281, 466] on select "Select state..* VIC WA QLD SA NSW NT ACT TAS" at bounding box center [199, 479] width 214 height 37
select select "VIC"
click at [92, 461] on select "Select state..* VIC WA QLD SA NSW NT ACT TAS" at bounding box center [199, 479] width 214 height 37
click at [368, 466] on input "Postcode *" at bounding box center [425, 478] width 214 height 35
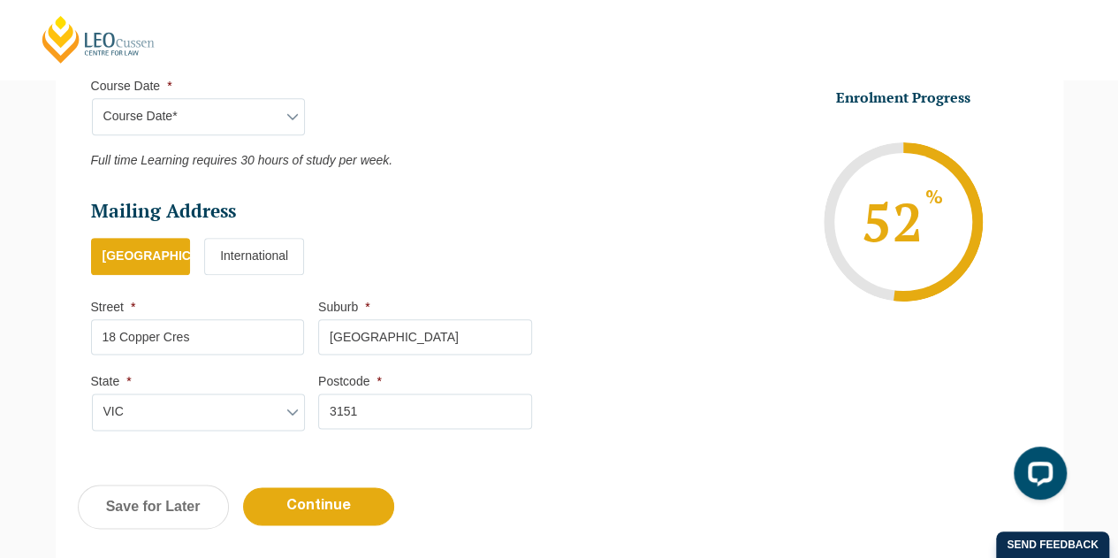
scroll to position [1036, 0]
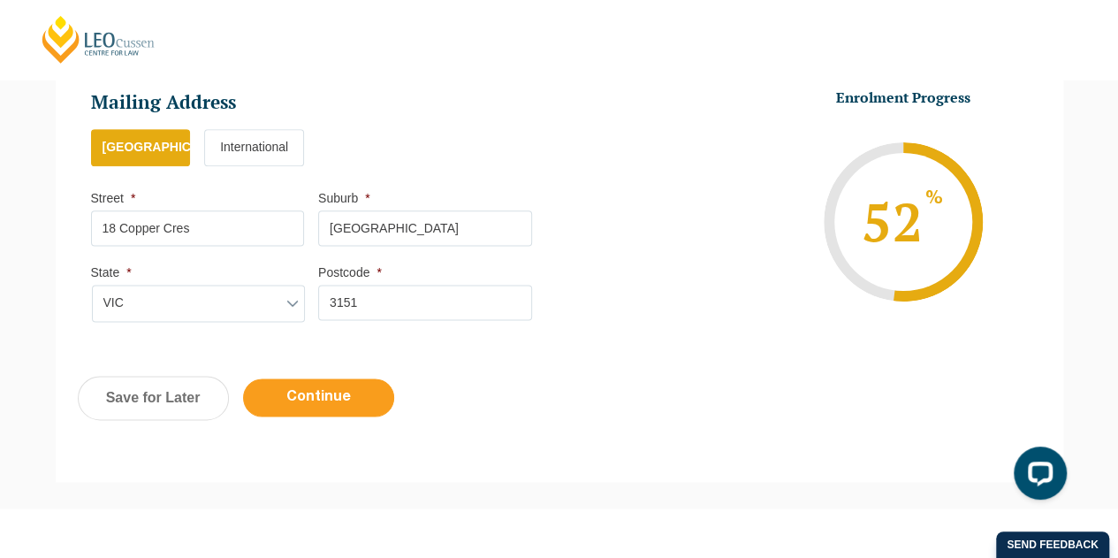
type input "3151"
click at [356, 398] on input "Continue" at bounding box center [318, 397] width 151 height 38
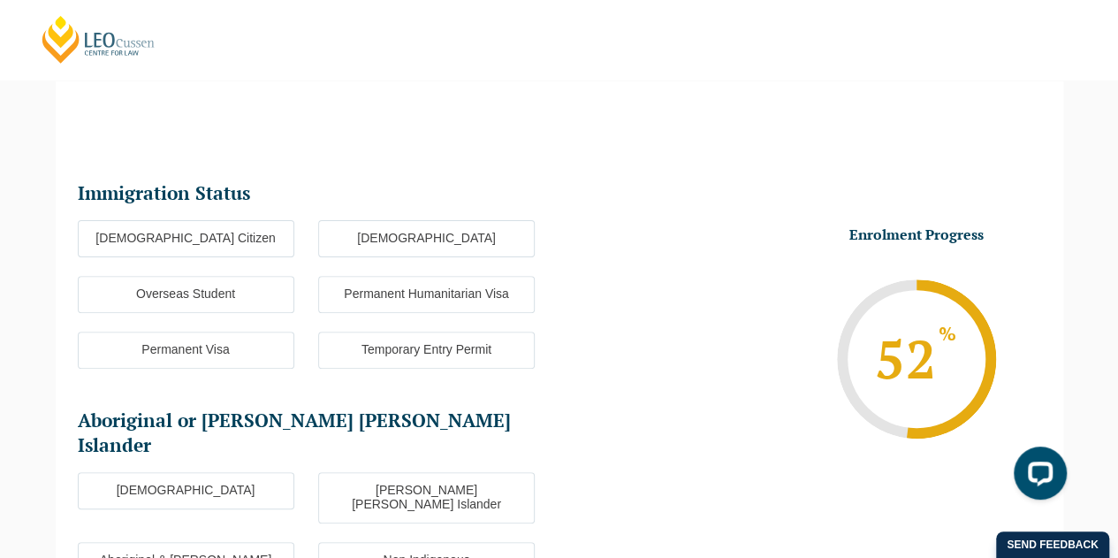
scroll to position [152, 0]
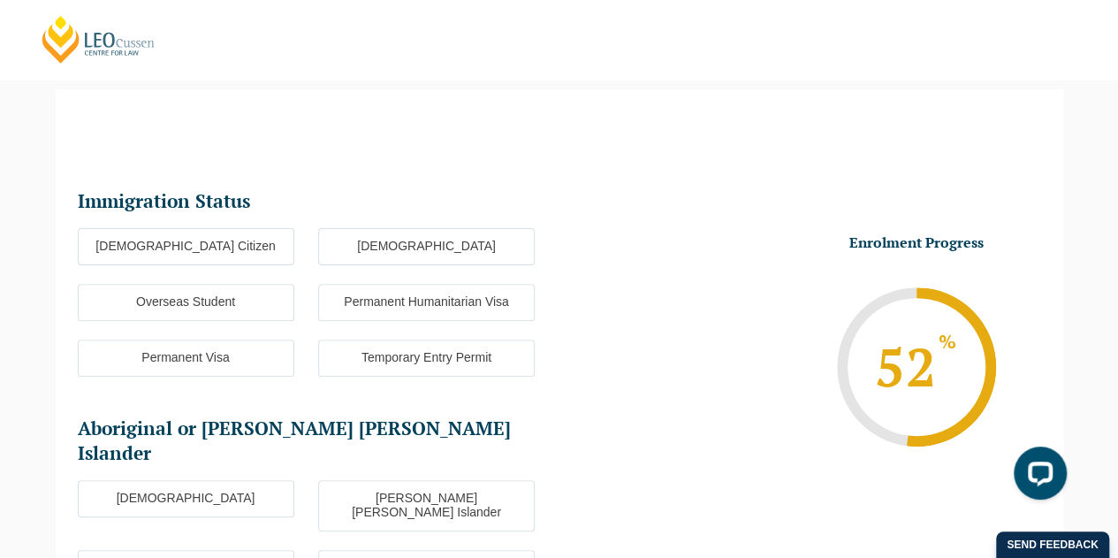
click at [242, 364] on label "Permanent Visa" at bounding box center [186, 357] width 216 height 37
click at [0, 0] on input "Permanent Visa" at bounding box center [0, 0] width 0 height 0
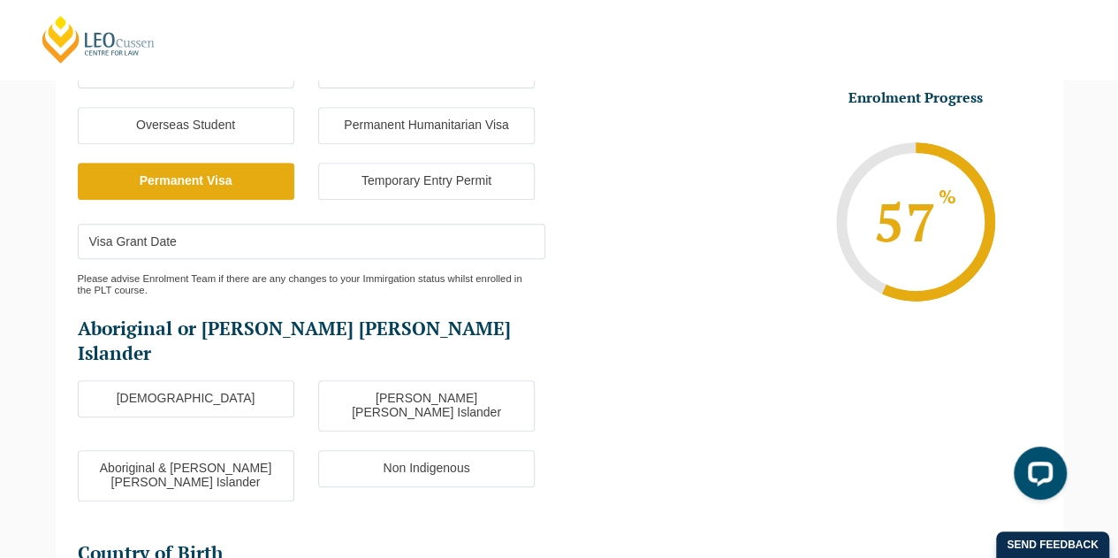
scroll to position [417, 0]
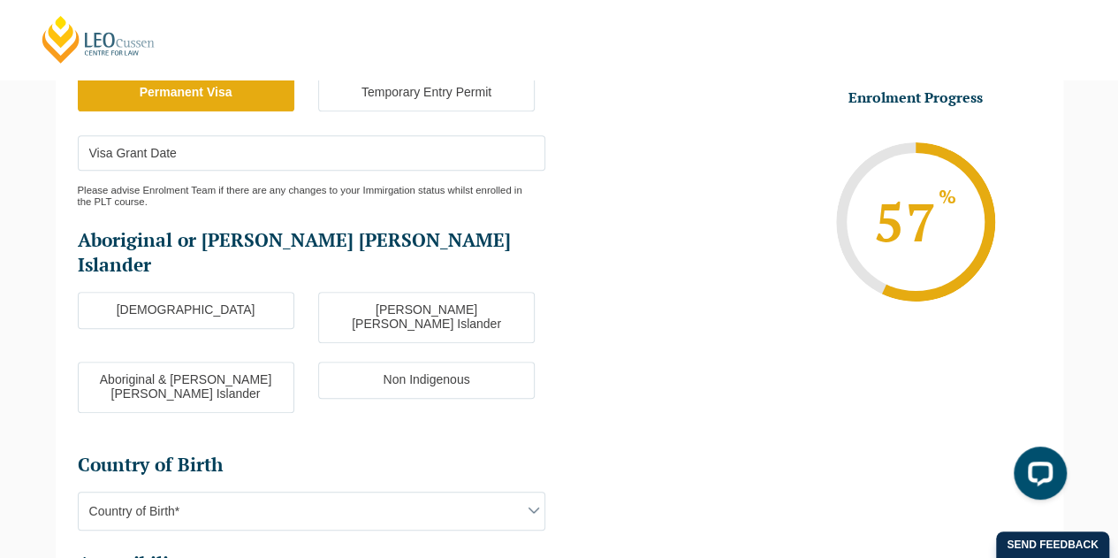
click at [399, 361] on label "Non Indigenous" at bounding box center [426, 379] width 216 height 37
click at [0, 0] on input "Non Indigenous" at bounding box center [0, 0] width 0 height 0
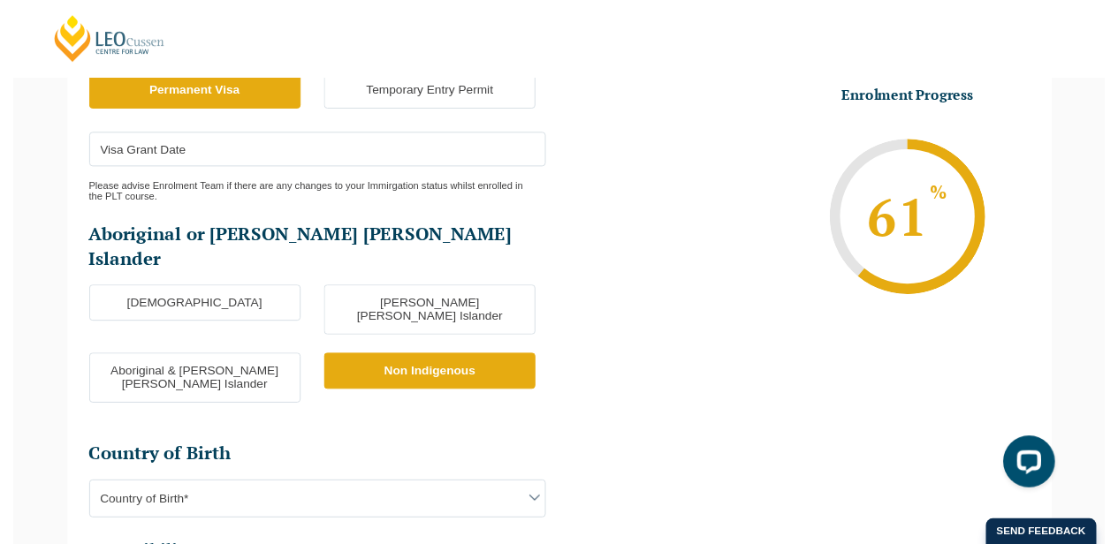
scroll to position [682, 0]
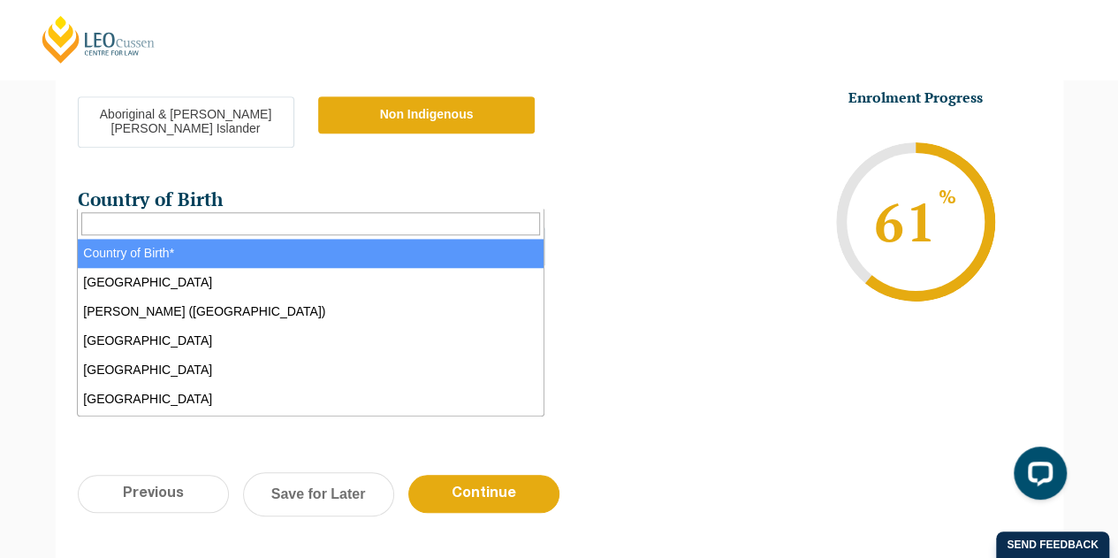
click at [307, 227] on span "Country of Birth*" at bounding box center [312, 245] width 466 height 37
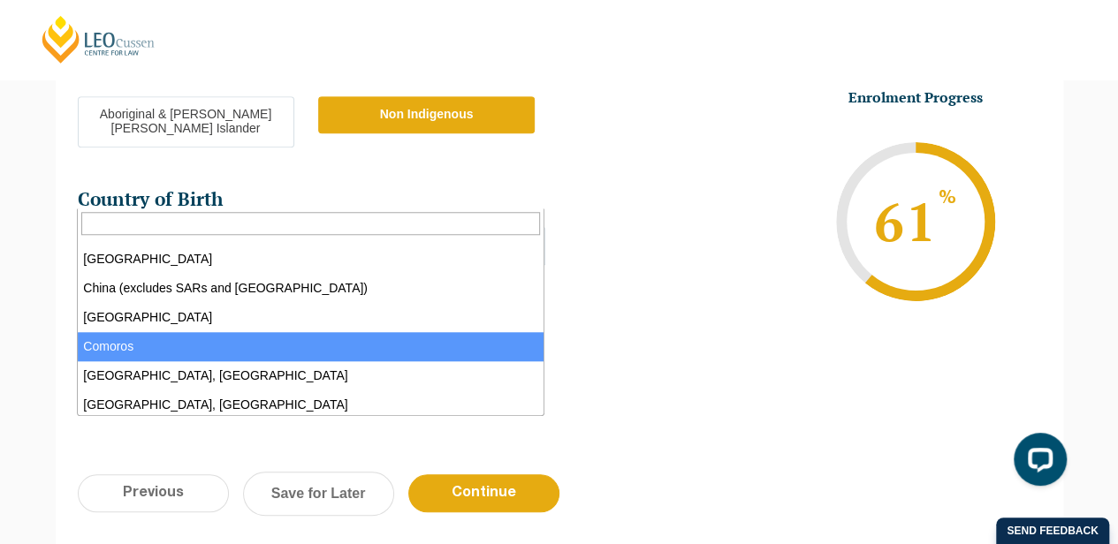
scroll to position [1325, 0]
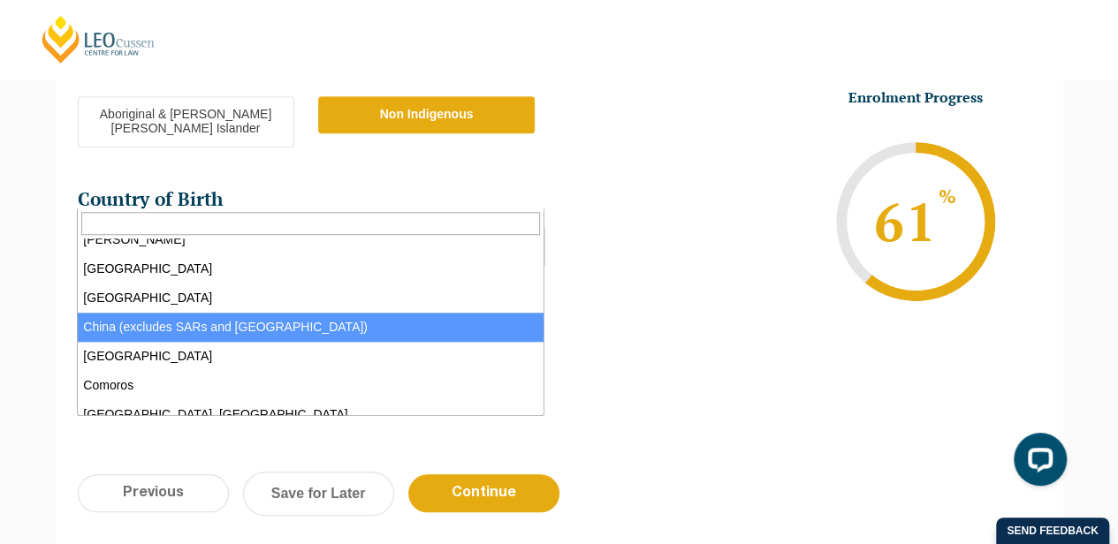
select select "China (excludes SARs and Taiwan) 6101"
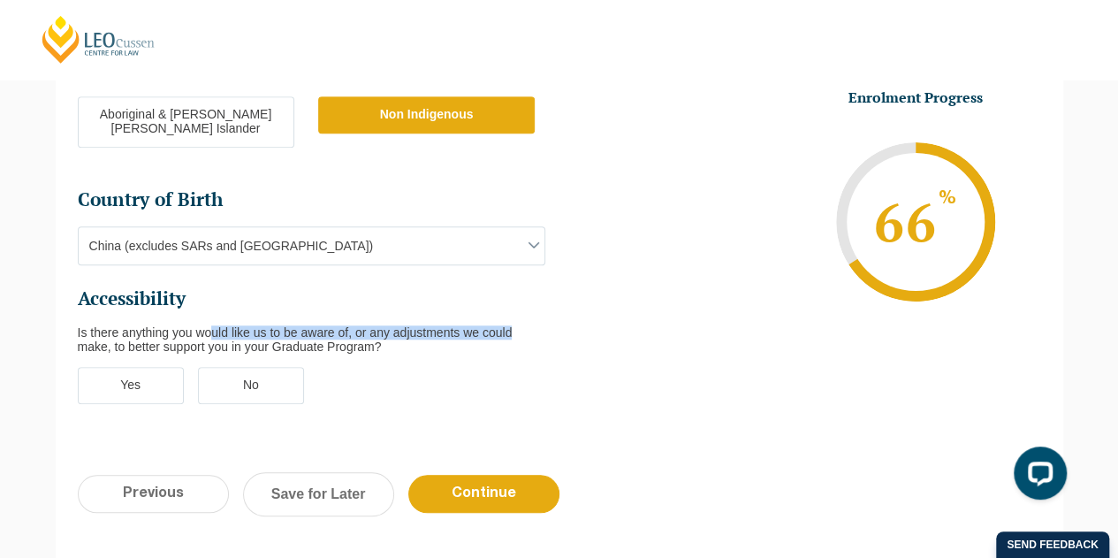
drag, startPoint x: 214, startPoint y: 272, endPoint x: 520, endPoint y: 277, distance: 306.6
click at [520, 325] on div "Is there anything you would like us to be aware of, or any adjustments we could…" at bounding box center [311, 339] width 467 height 28
drag, startPoint x: 458, startPoint y: 303, endPoint x: 448, endPoint y: 303, distance: 9.7
click at [458, 303] on ul "Immigration Status Immigration Status * Australian Citizen New Zealand Citizen …" at bounding box center [319, 40] width 482 height 763
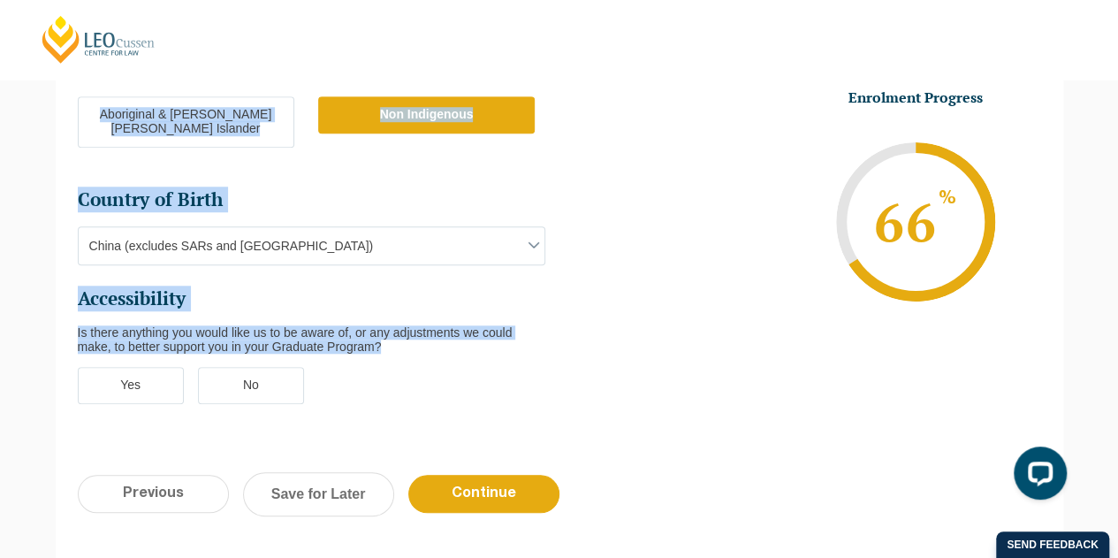
drag, startPoint x: 406, startPoint y: 292, endPoint x: 62, endPoint y: 279, distance: 344.8
click at [62, 279] on div "Immigration Status Immigration Status * Australian Citizen New Zealand Citizen …" at bounding box center [559, 20] width 1007 height 869
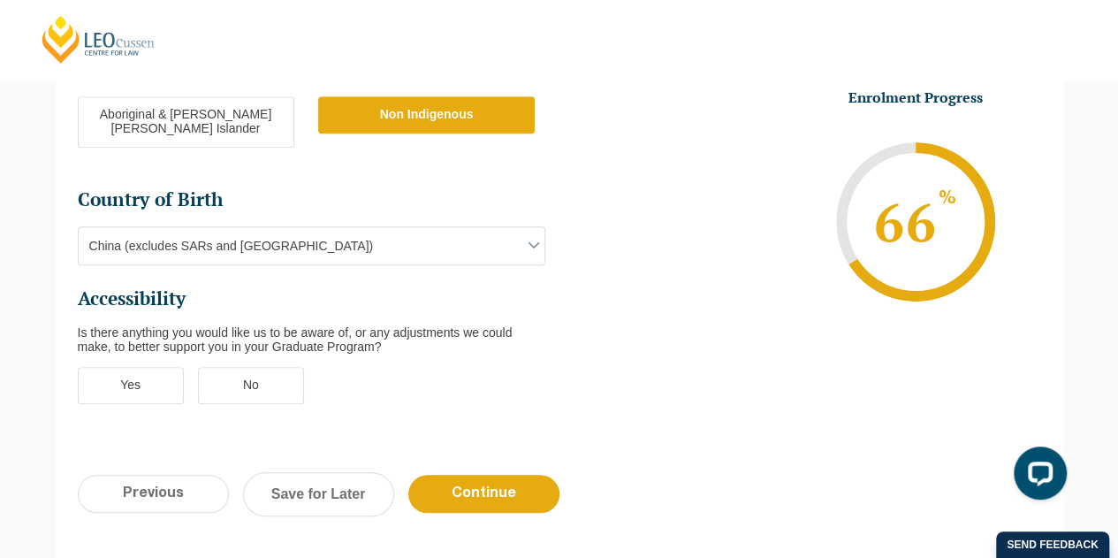
click at [53, 285] on div "Please note that your information is saved on our server as you enter it. Congr…" at bounding box center [559, 68] width 1034 height 1019
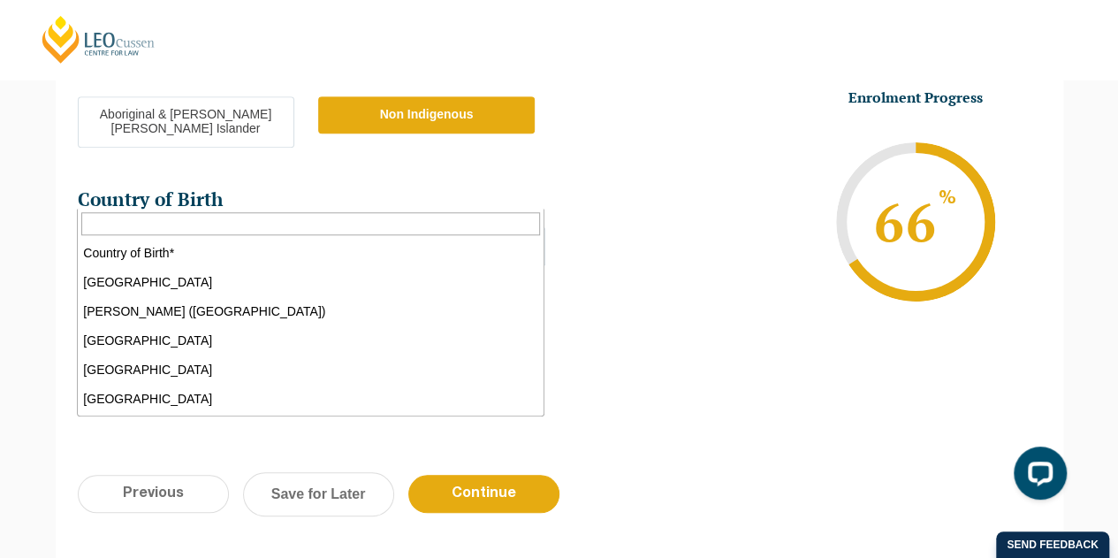
click at [278, 227] on span "China (excludes SARs and Taiwan)" at bounding box center [312, 245] width 466 height 37
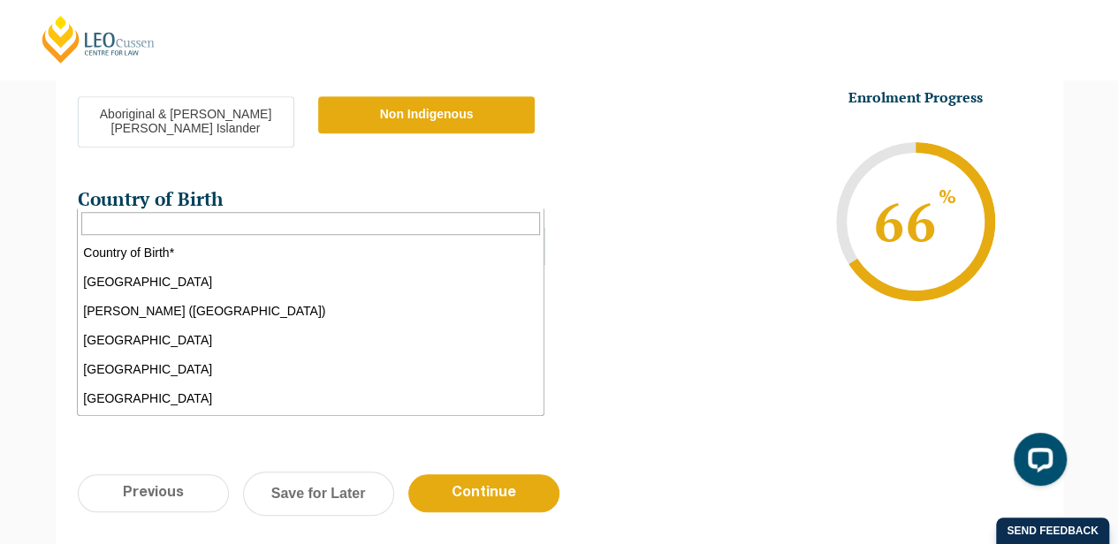
scroll to position [1370, 0]
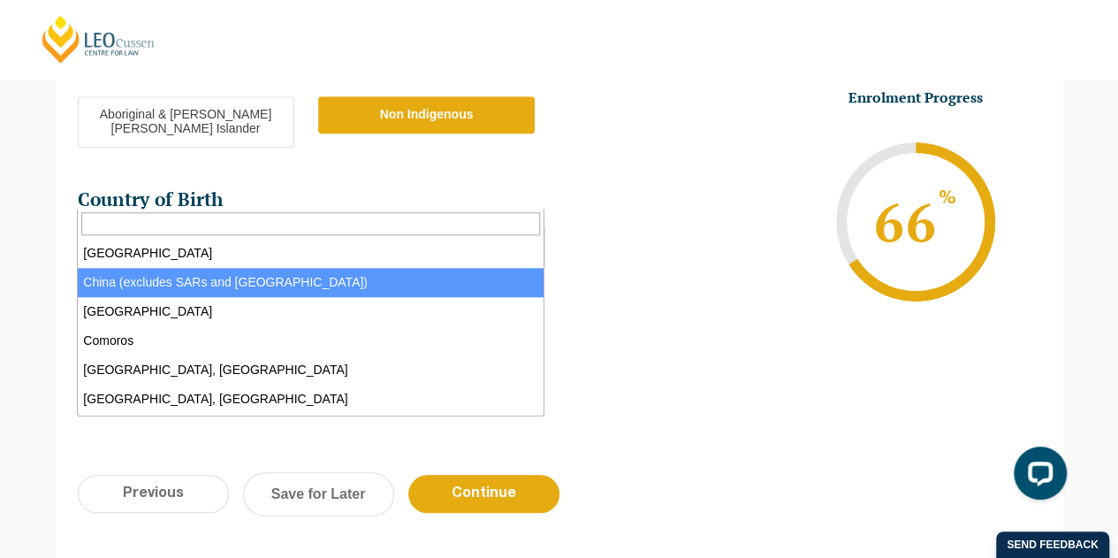
click at [623, 148] on li "Enrolment Progress 66 % Form Progress Download Course Guide enrolment@leocussen…" at bounding box center [799, 221] width 482 height 266
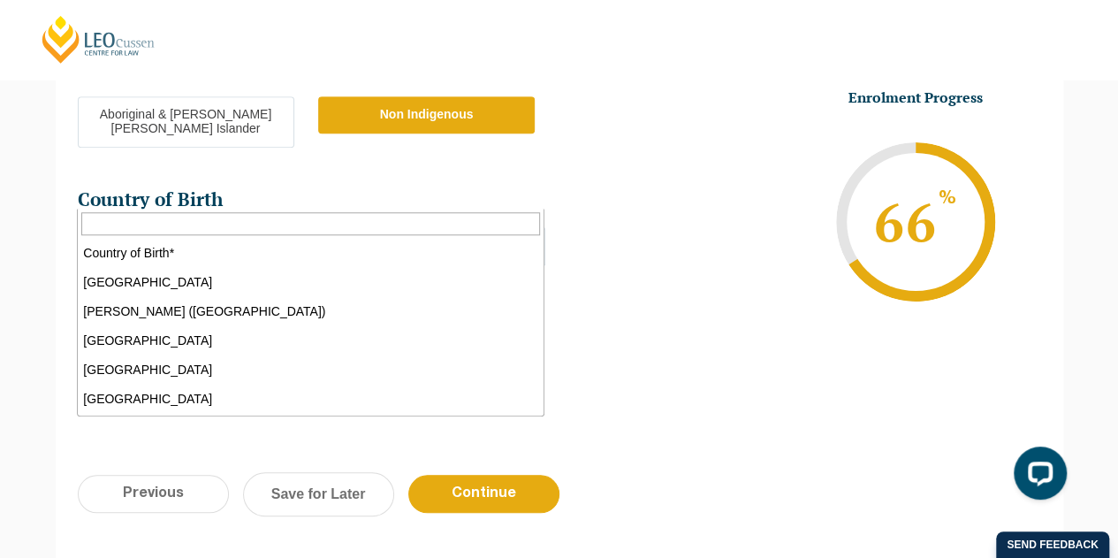
click at [507, 227] on span "China (excludes SARs and Taiwan)" at bounding box center [312, 245] width 466 height 37
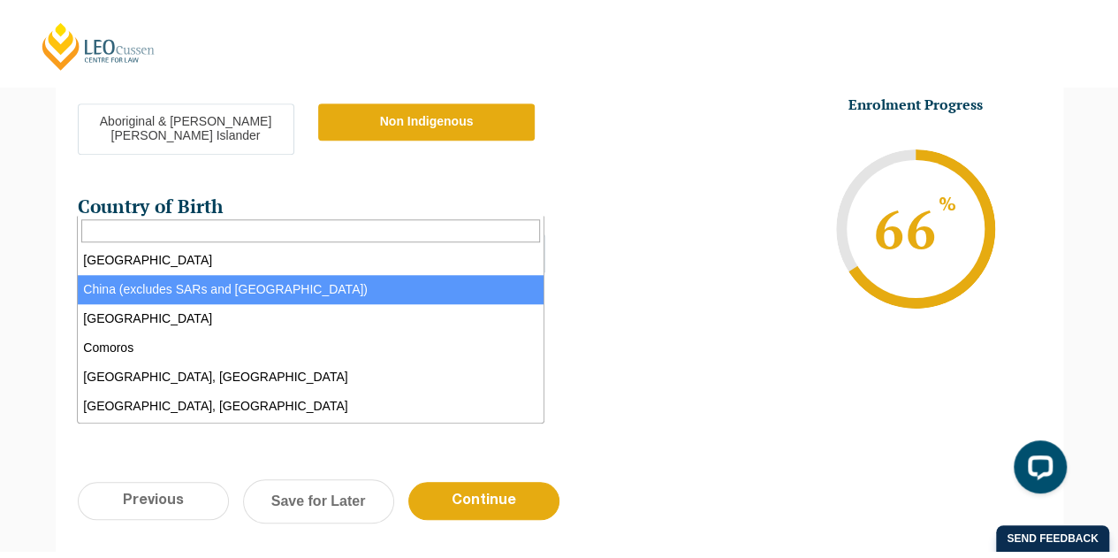
scroll to position [1282, 0]
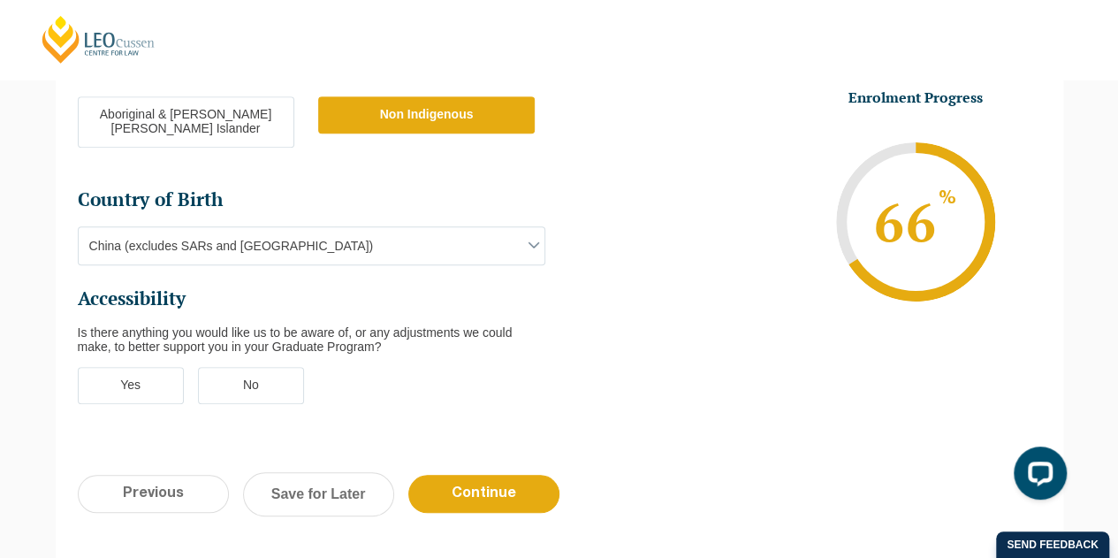
click at [246, 367] on label "No" at bounding box center [251, 385] width 106 height 37
click at [0, 0] on input "No" at bounding box center [0, 0] width 0 height 0
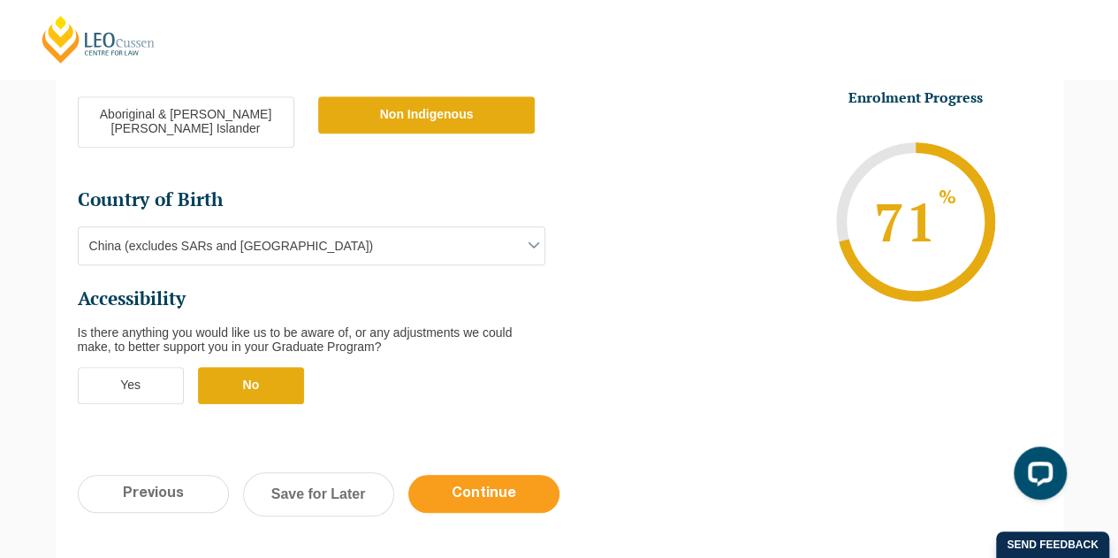
click at [516, 474] on input "Continue" at bounding box center [483, 493] width 151 height 38
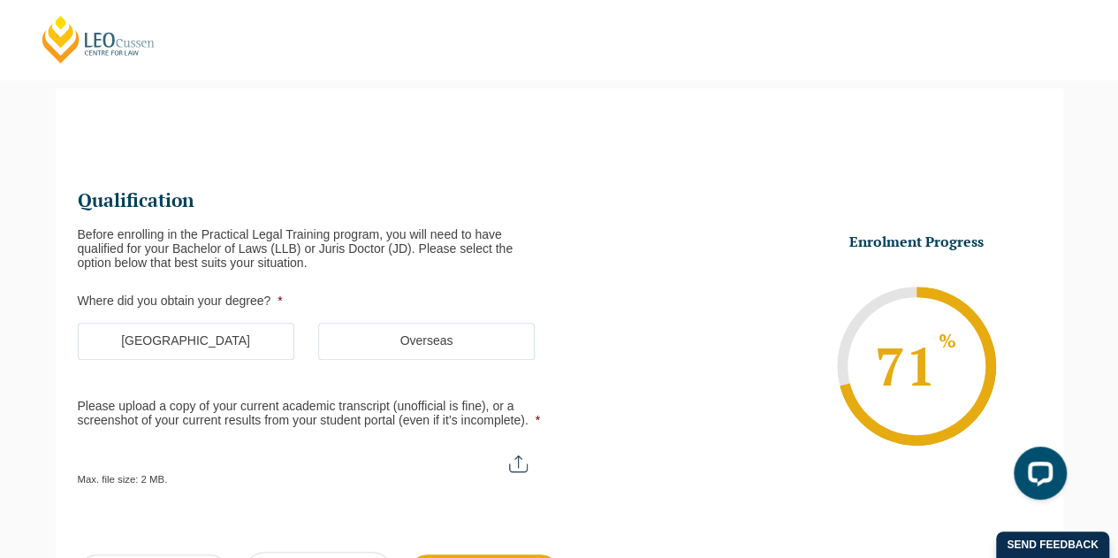
scroll to position [0, 0]
click at [265, 343] on label "Australia" at bounding box center [186, 341] width 216 height 37
click at [0, 0] on input "Australia" at bounding box center [0, 0] width 0 height 0
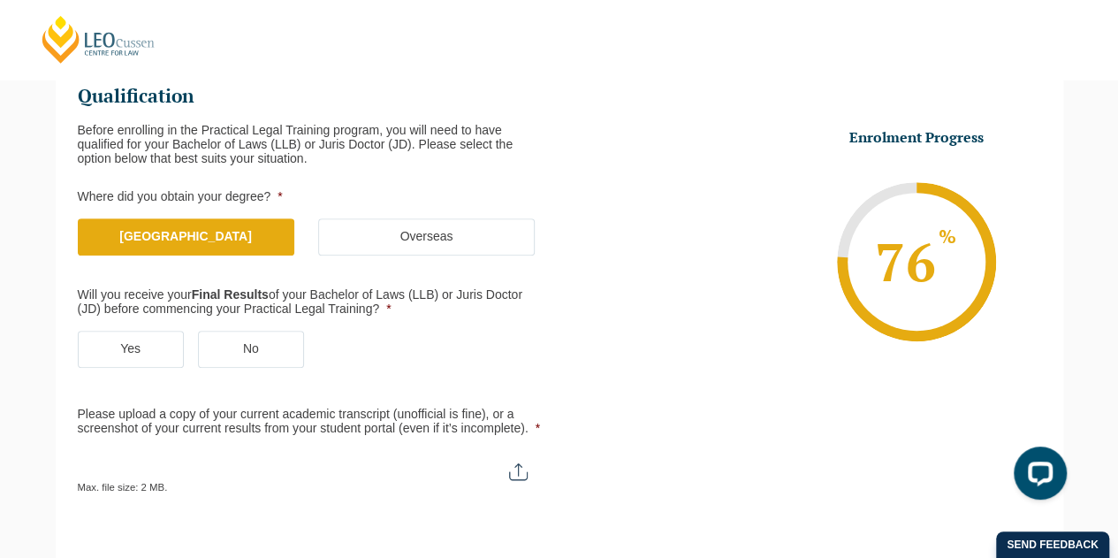
scroll to position [330, 0]
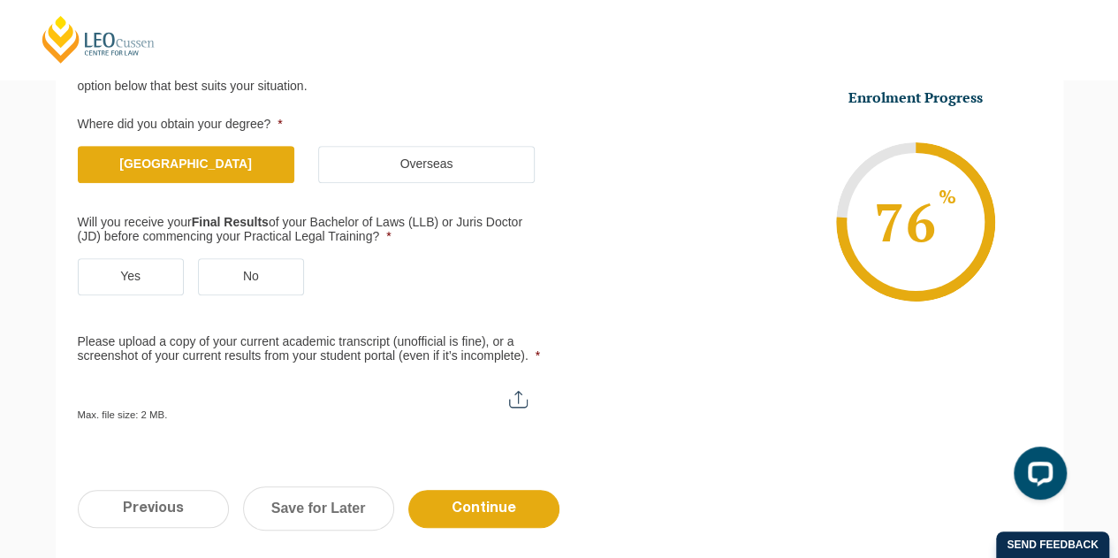
click at [156, 280] on label "Yes" at bounding box center [131, 276] width 106 height 37
click at [0, 0] on input "Yes" at bounding box center [0, 0] width 0 height 0
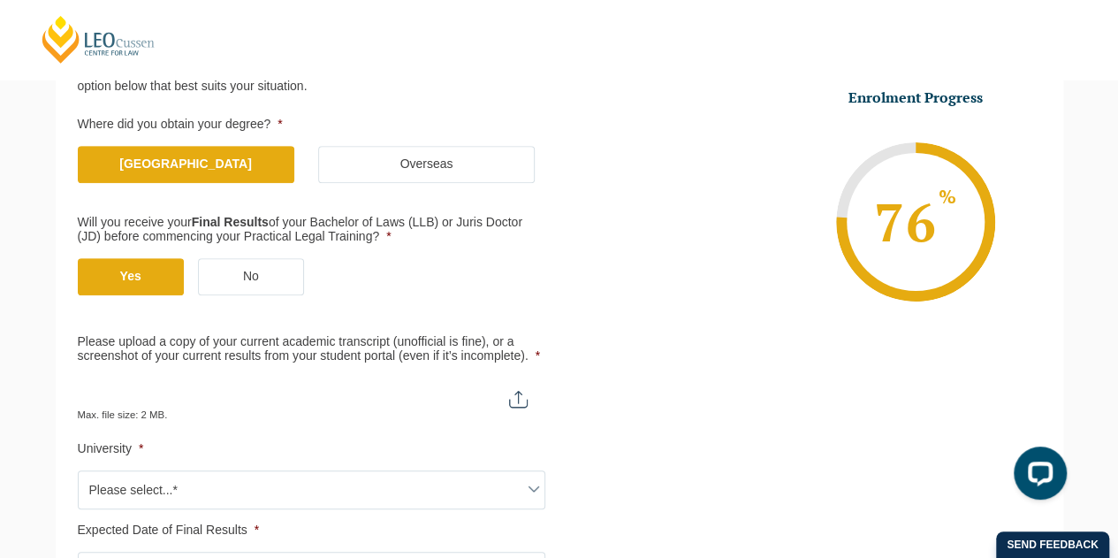
click at [234, 275] on label "No" at bounding box center [251, 276] width 106 height 37
click at [0, 0] on input "No" at bounding box center [0, 0] width 0 height 0
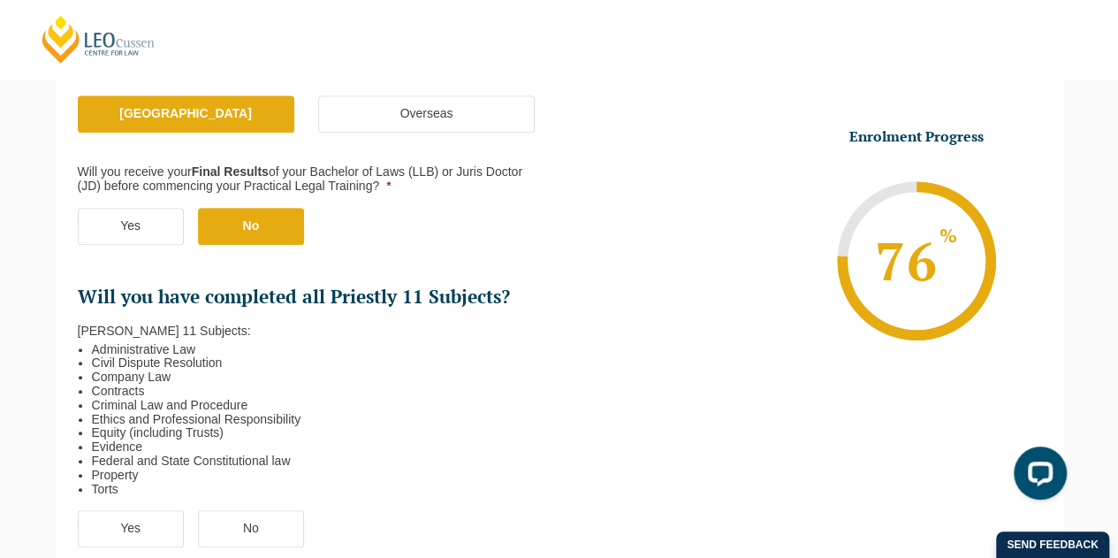
scroll to position [506, 0]
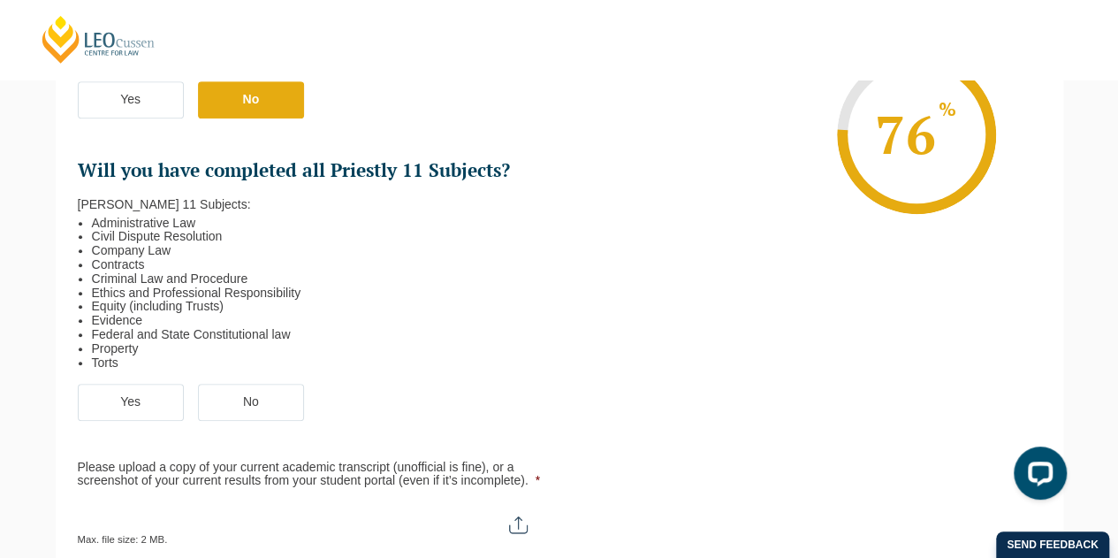
click at [150, 399] on label "Yes" at bounding box center [131, 401] width 106 height 37
click at [0, 0] on input "Yes" at bounding box center [0, 0] width 0 height 0
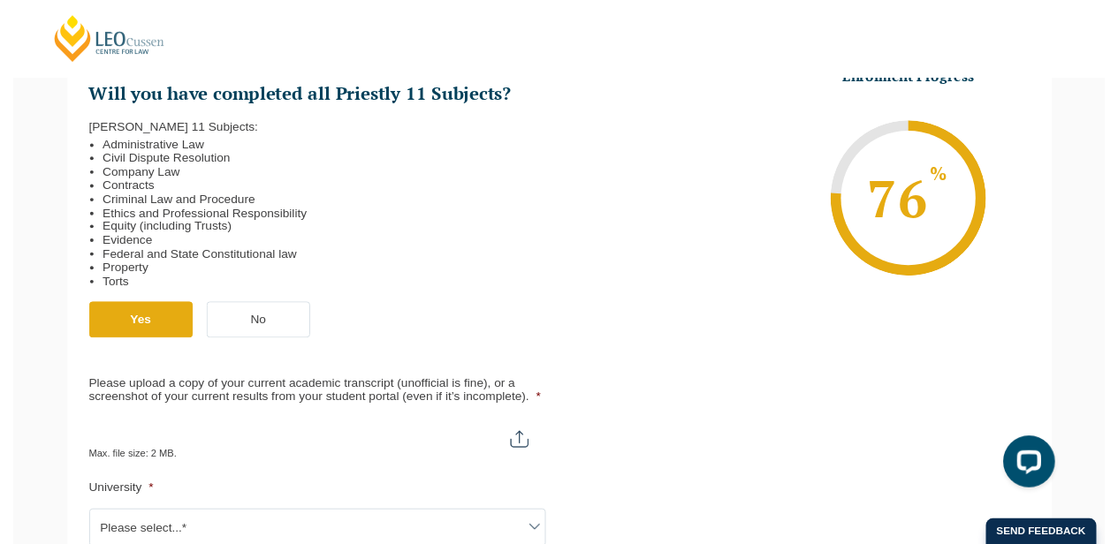
scroll to position [683, 0]
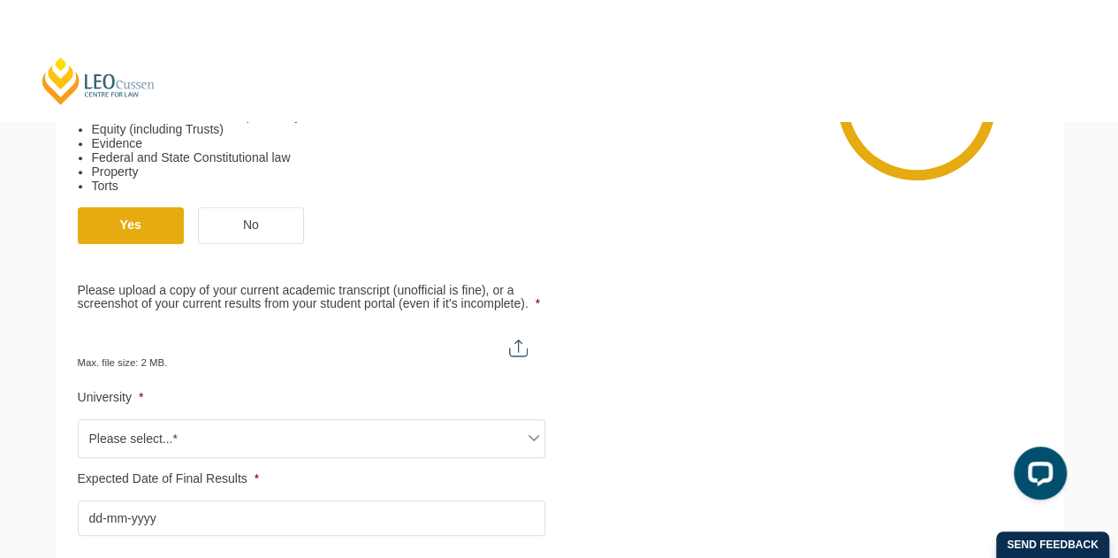
click at [521, 344] on input "Please upload a copy of your current academic transcript (unofficial is fine), …" at bounding box center [311, 340] width 467 height 30
type input "C:\fakepath\TRANSCRIPT - Michael (Linfeng) Liao.pdf"
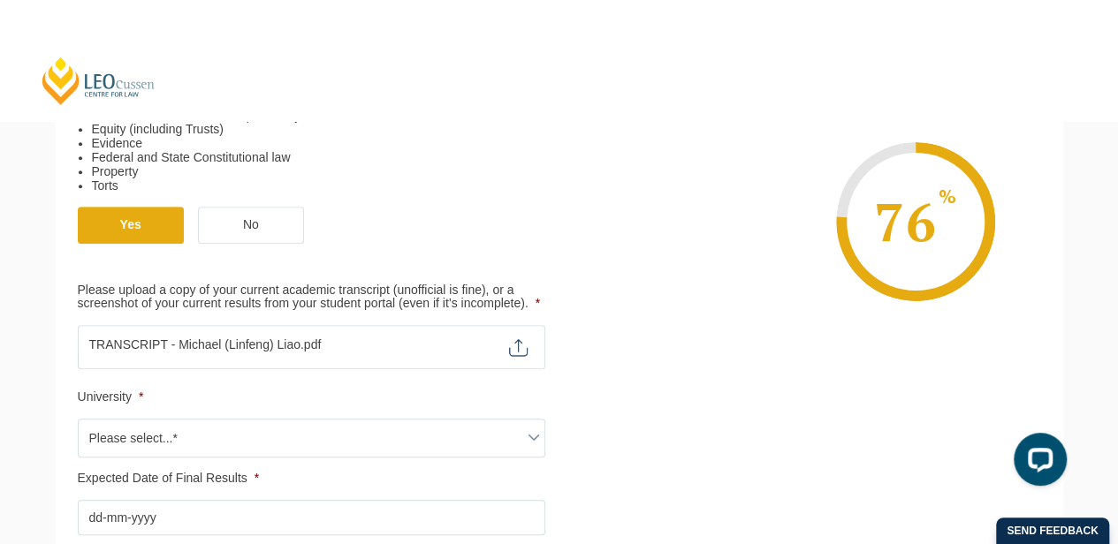
click at [527, 436] on span at bounding box center [533, 437] width 21 height 21
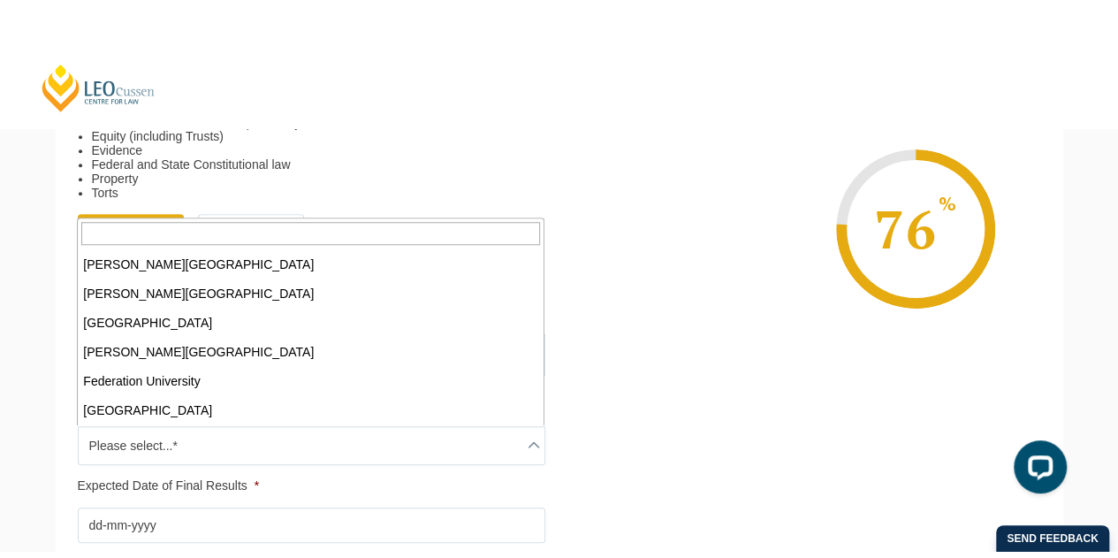
scroll to position [353, 0]
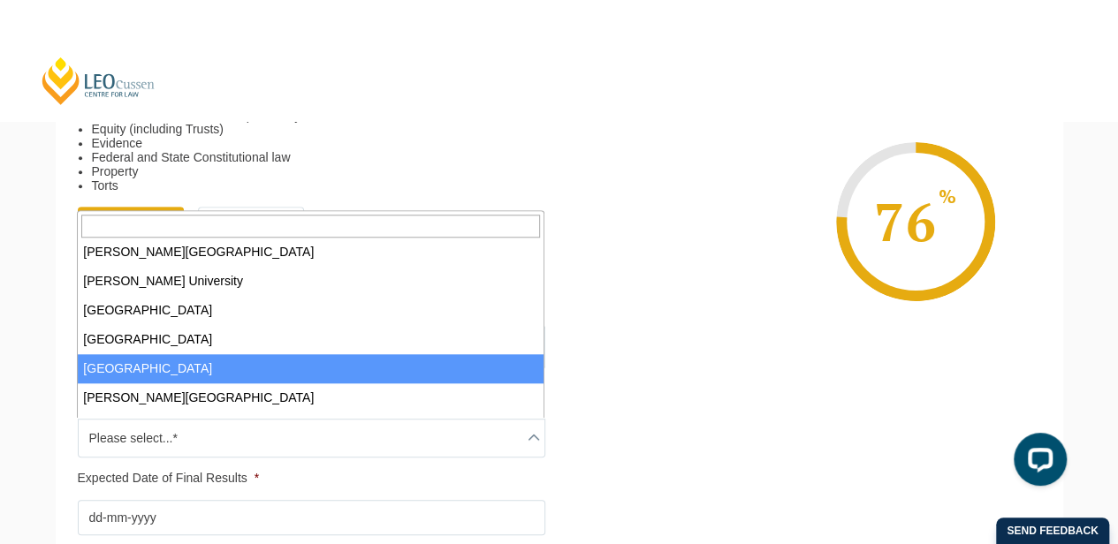
select select "Monash University"
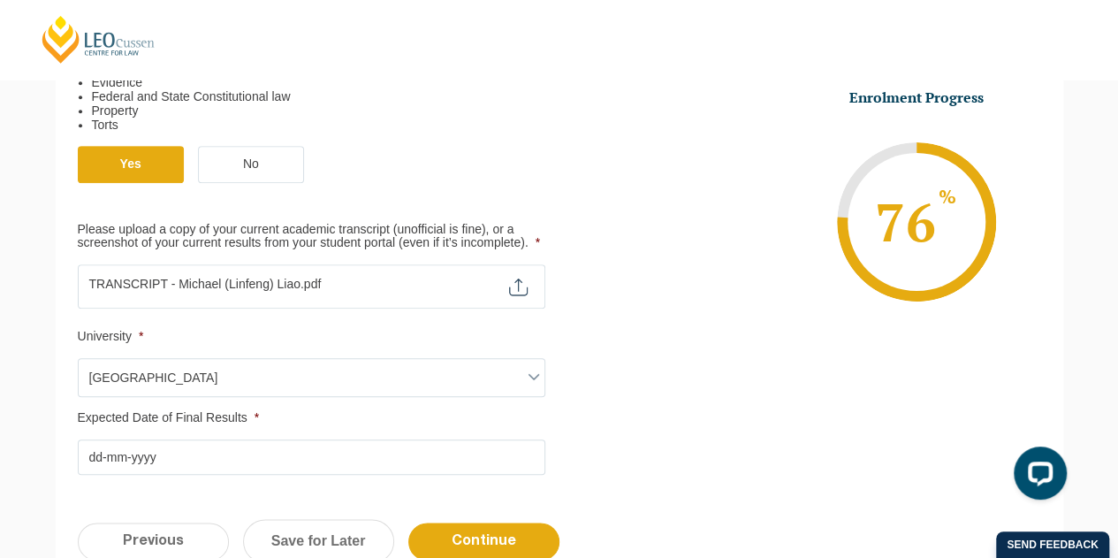
scroll to position [771, 0]
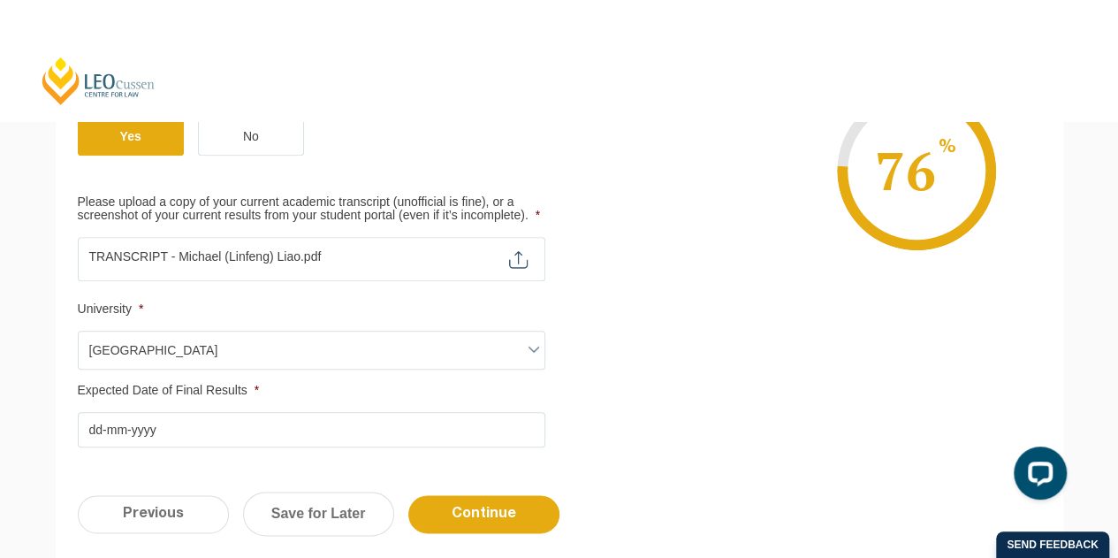
click at [155, 418] on input "Expected Date of Final Results *" at bounding box center [311, 429] width 467 height 35
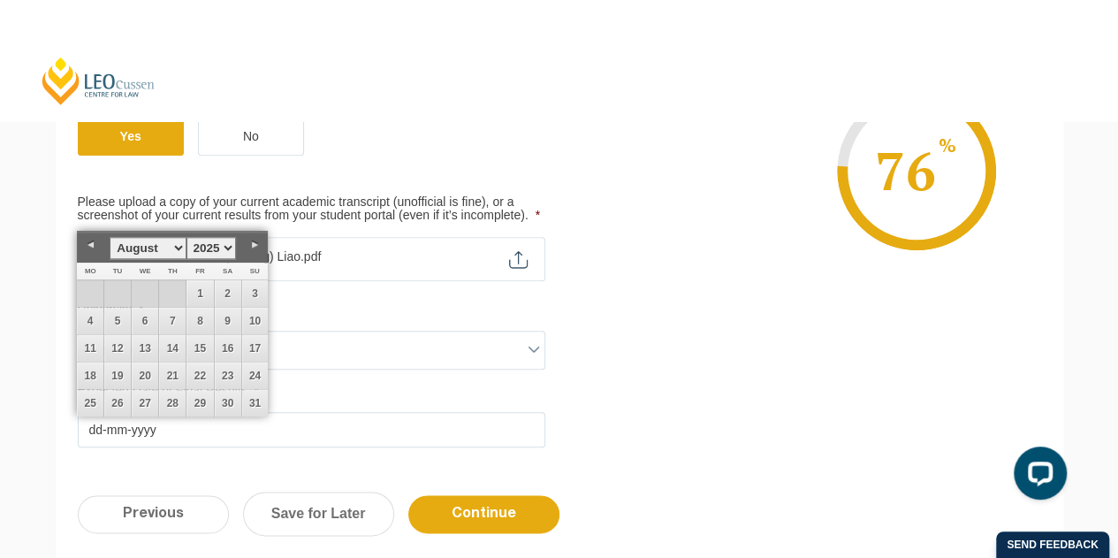
click at [182, 245] on select "January February March April May June July August September October November De…" at bounding box center [148, 248] width 76 height 22
click at [210, 398] on link "28" at bounding box center [199, 403] width 27 height 27
type input "28-11-2025"
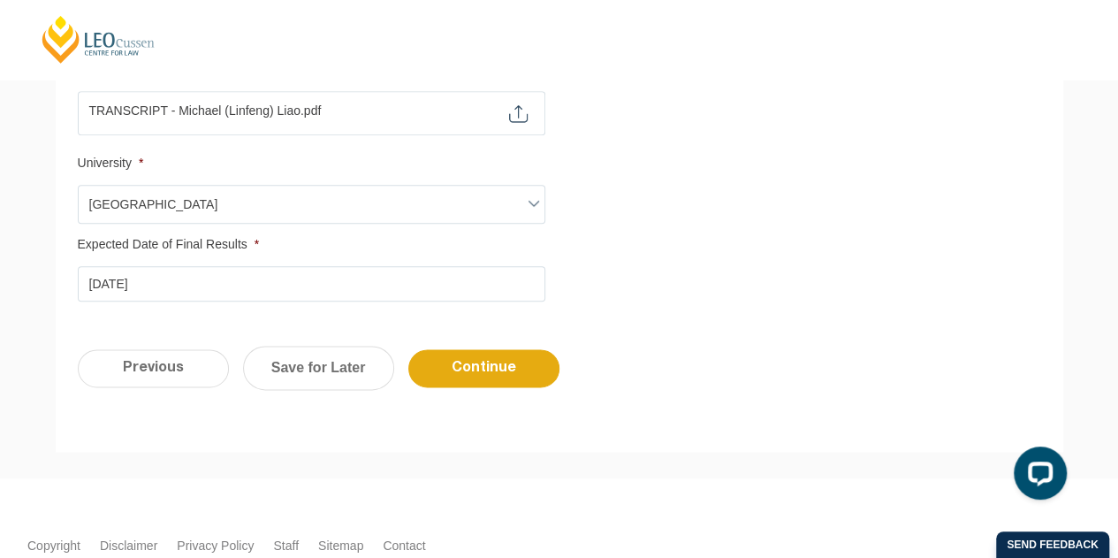
scroll to position [1025, 0]
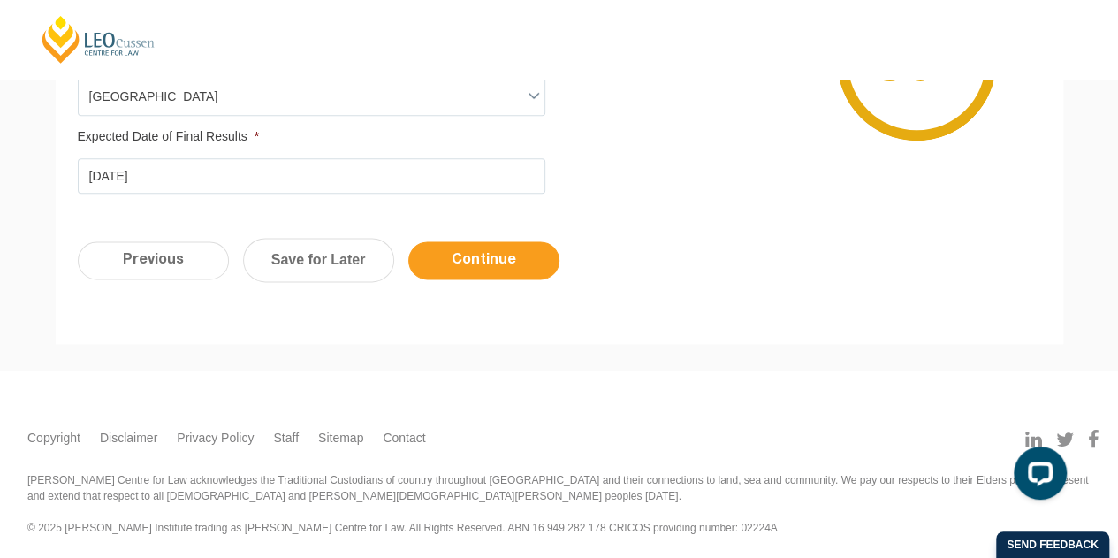
click at [498, 262] on input "Continue" at bounding box center [483, 260] width 151 height 38
click at [516, 257] on input "Continue" at bounding box center [483, 260] width 151 height 38
click at [498, 268] on input "Continue" at bounding box center [483, 260] width 151 height 38
click at [479, 263] on input "Continue" at bounding box center [483, 260] width 151 height 38
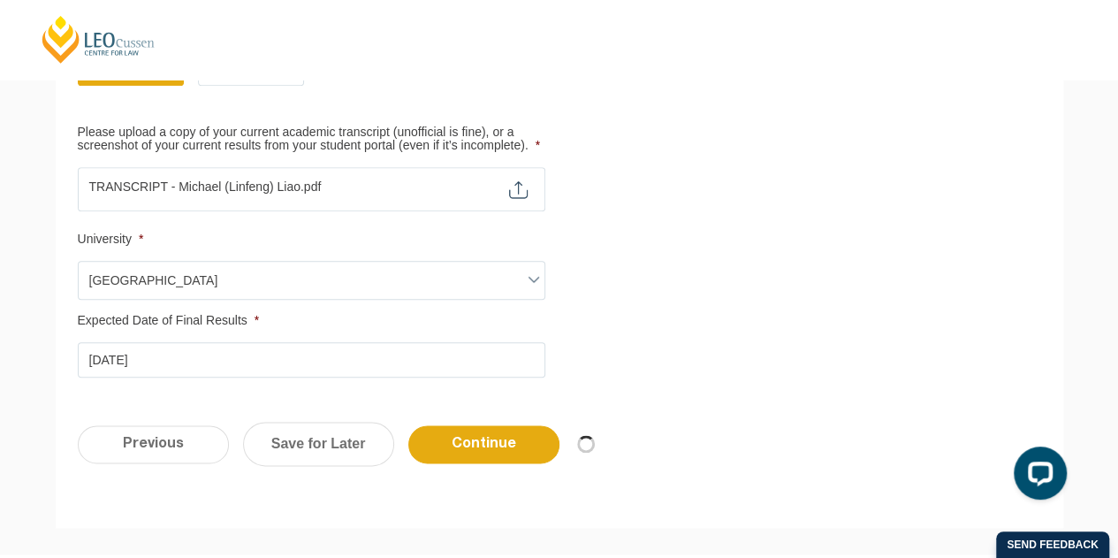
scroll to position [937, 0]
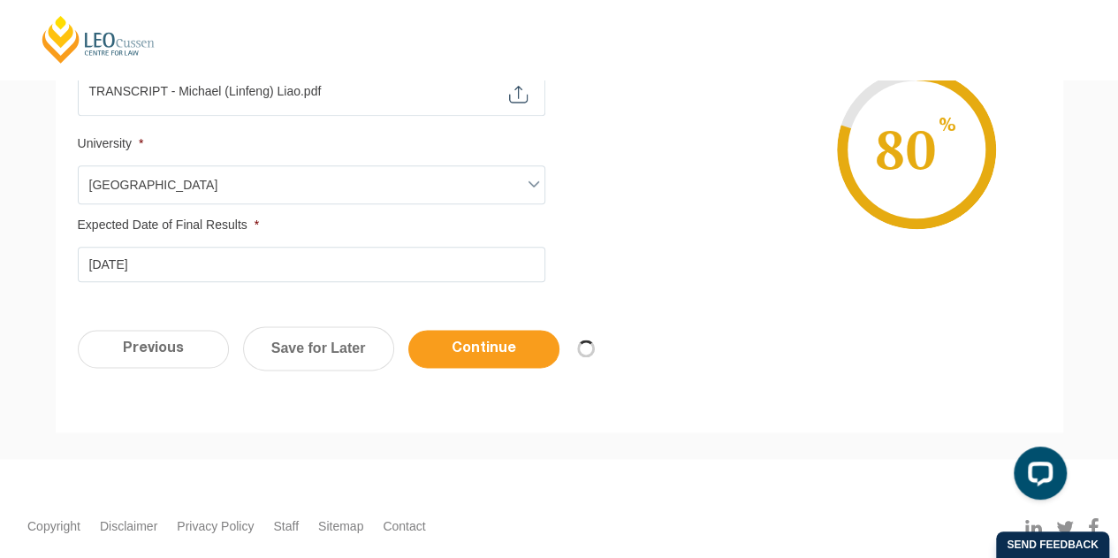
click at [527, 331] on input "Continue" at bounding box center [483, 349] width 151 height 38
click at [503, 341] on input "Continue" at bounding box center [483, 349] width 151 height 38
click at [470, 338] on input "Continue" at bounding box center [483, 349] width 151 height 38
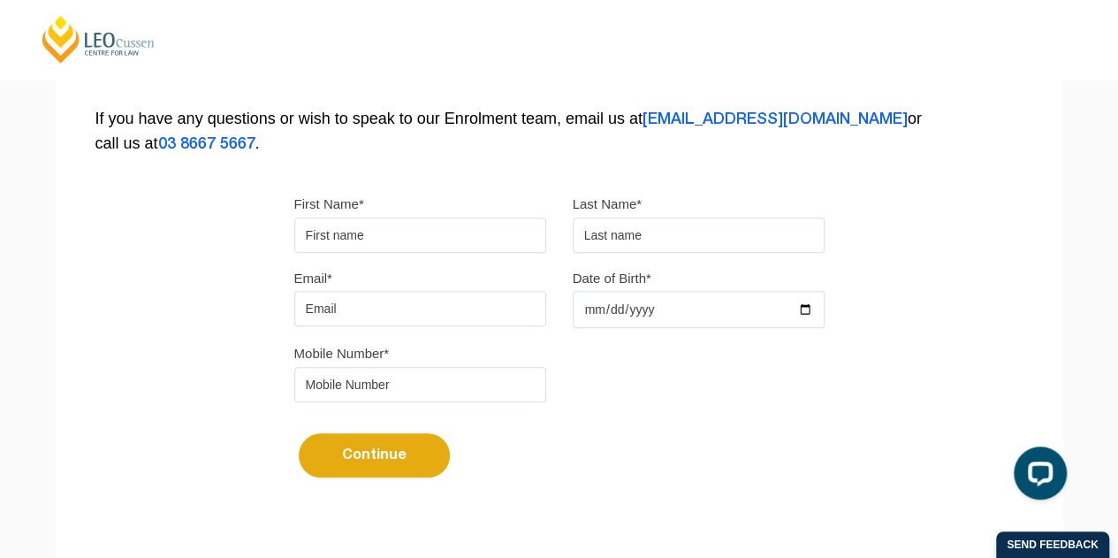
scroll to position [530, 0]
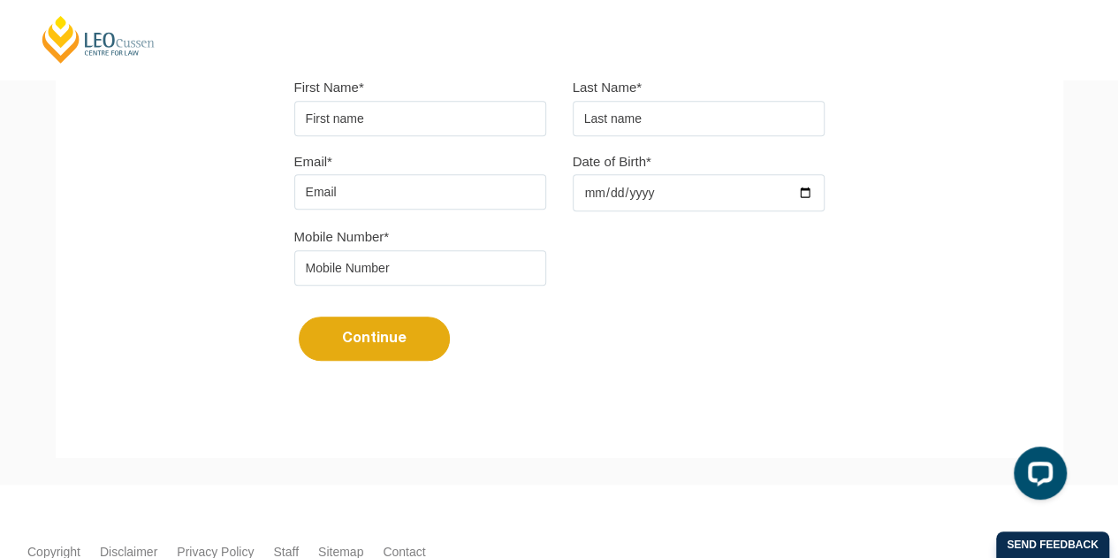
click at [442, 127] on input "First Name*" at bounding box center [420, 118] width 252 height 35
click at [583, 287] on div "Mobile Number*" at bounding box center [559, 261] width 557 height 74
click at [459, 120] on input "First Name*" at bounding box center [420, 118] width 252 height 35
type input "linfeng"
type input "liao"
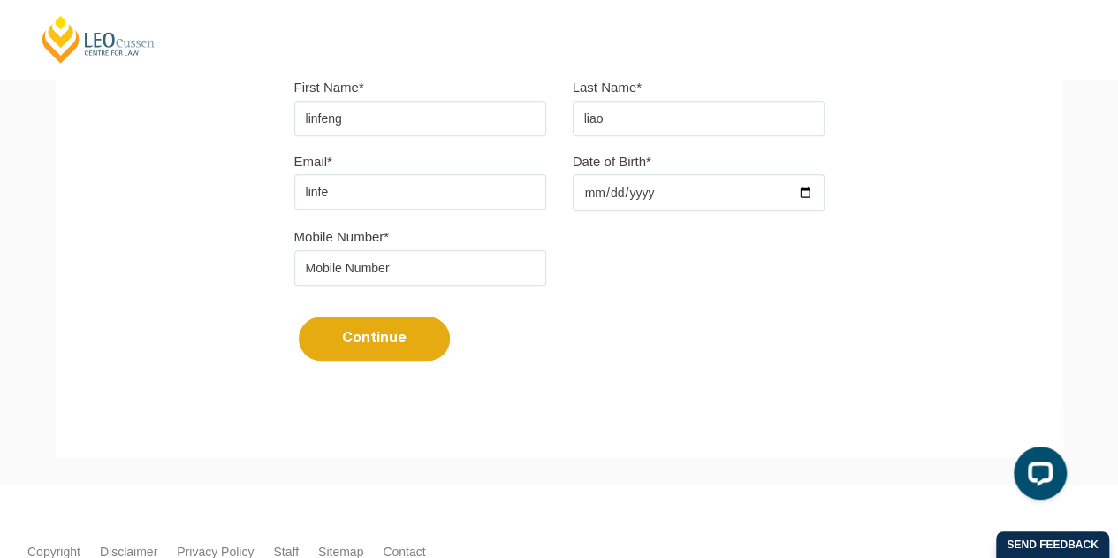
type input "linfengliao8@gmail.com"
click at [587, 190] on input "Date of Birth*" at bounding box center [699, 192] width 252 height 37
type input "1987-05-29"
click at [503, 266] on input "tel" at bounding box center [420, 267] width 252 height 35
type input "0433895689"
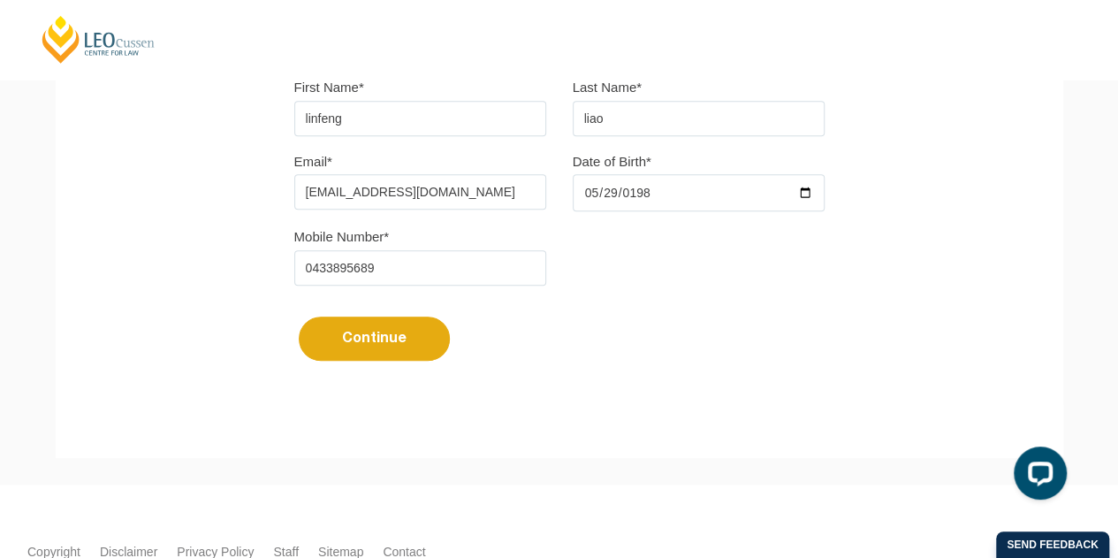
click at [421, 330] on button "Continue" at bounding box center [374, 338] width 151 height 44
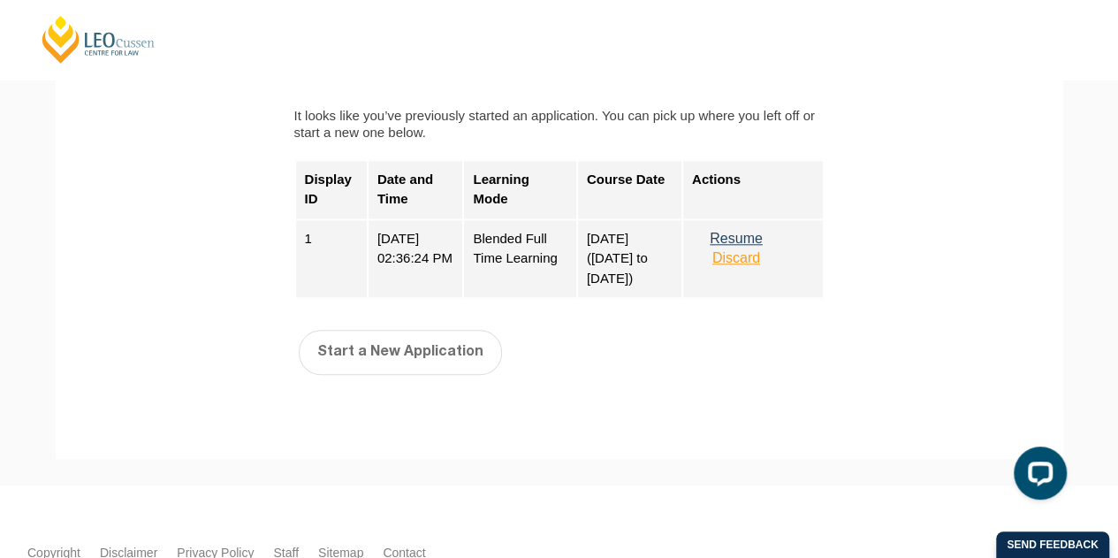
scroll to position [707, 0]
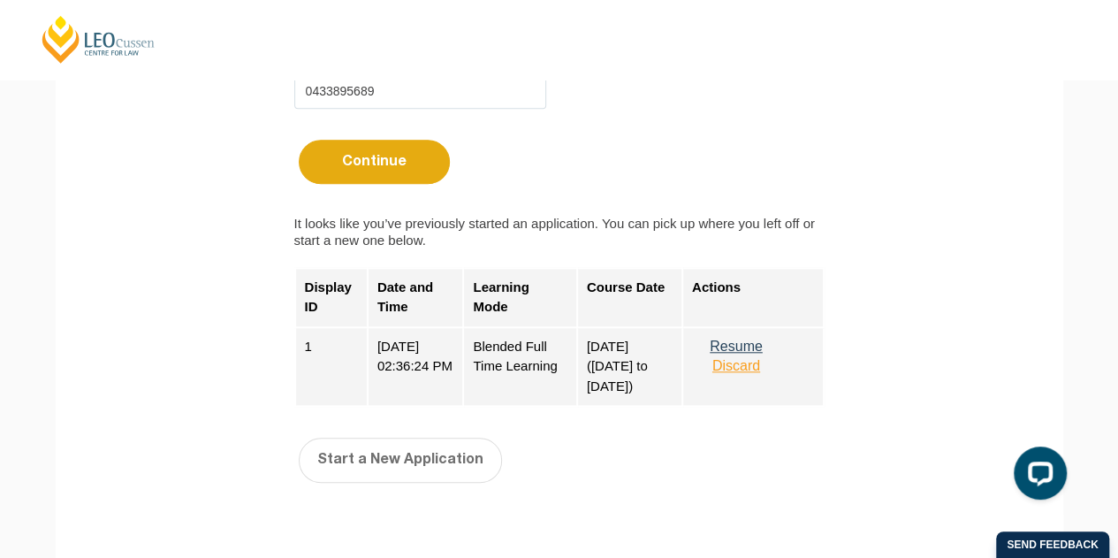
click at [744, 344] on button "Resume" at bounding box center [736, 346] width 88 height 16
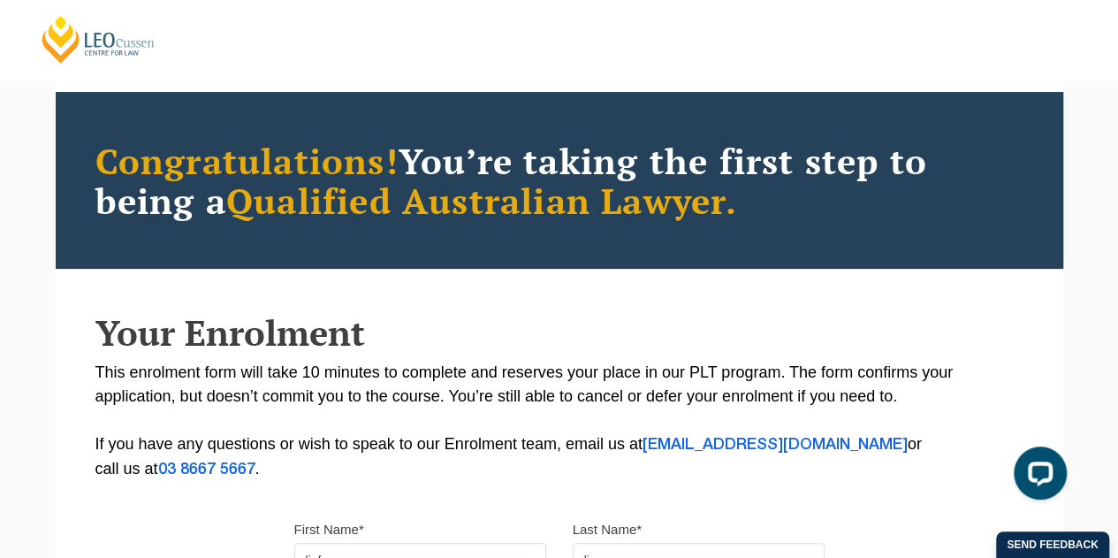
scroll to position [0, 0]
